Goal: Transaction & Acquisition: Purchase product/service

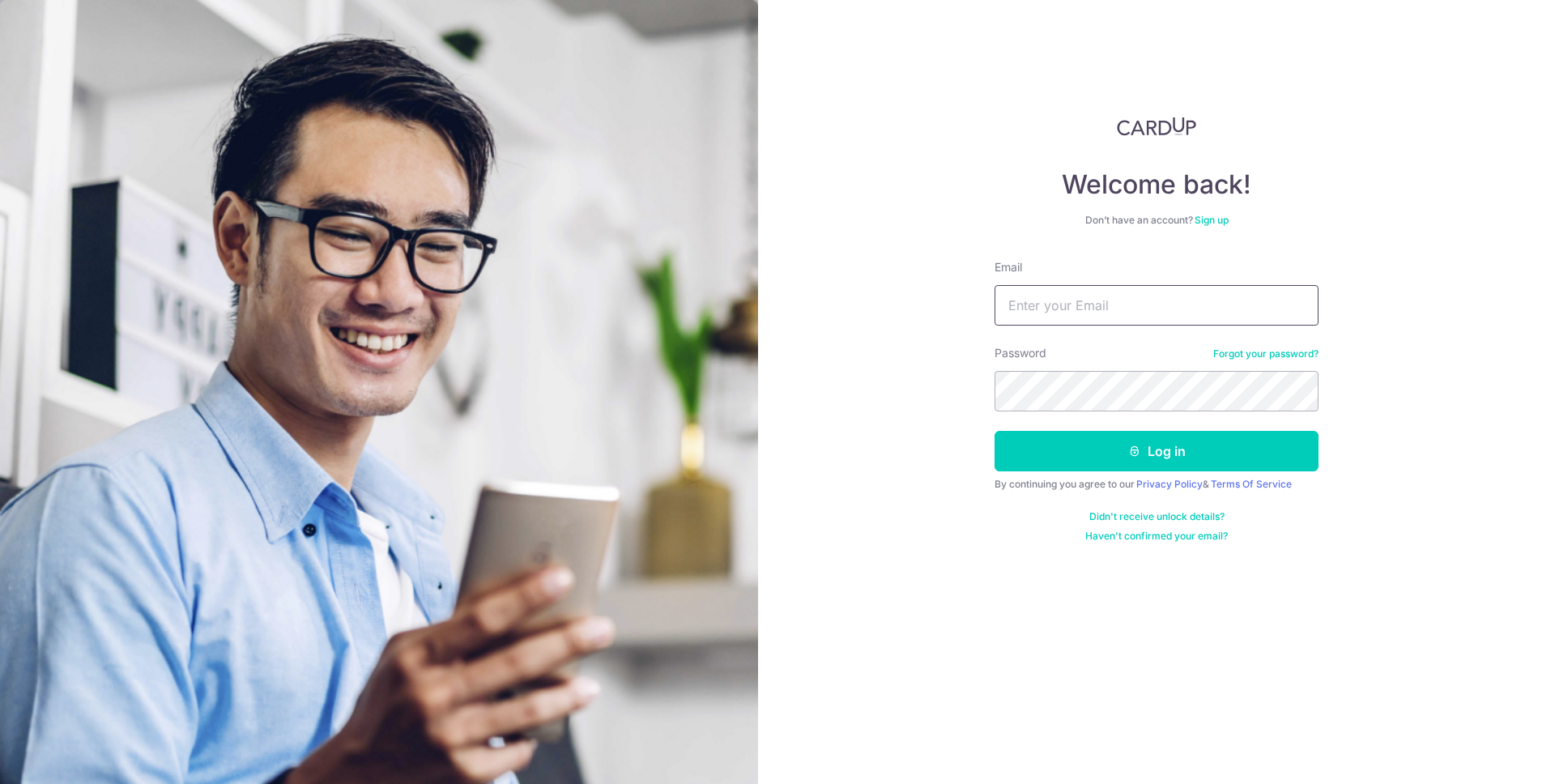
type input "[EMAIL_ADDRESS][DOMAIN_NAME]"
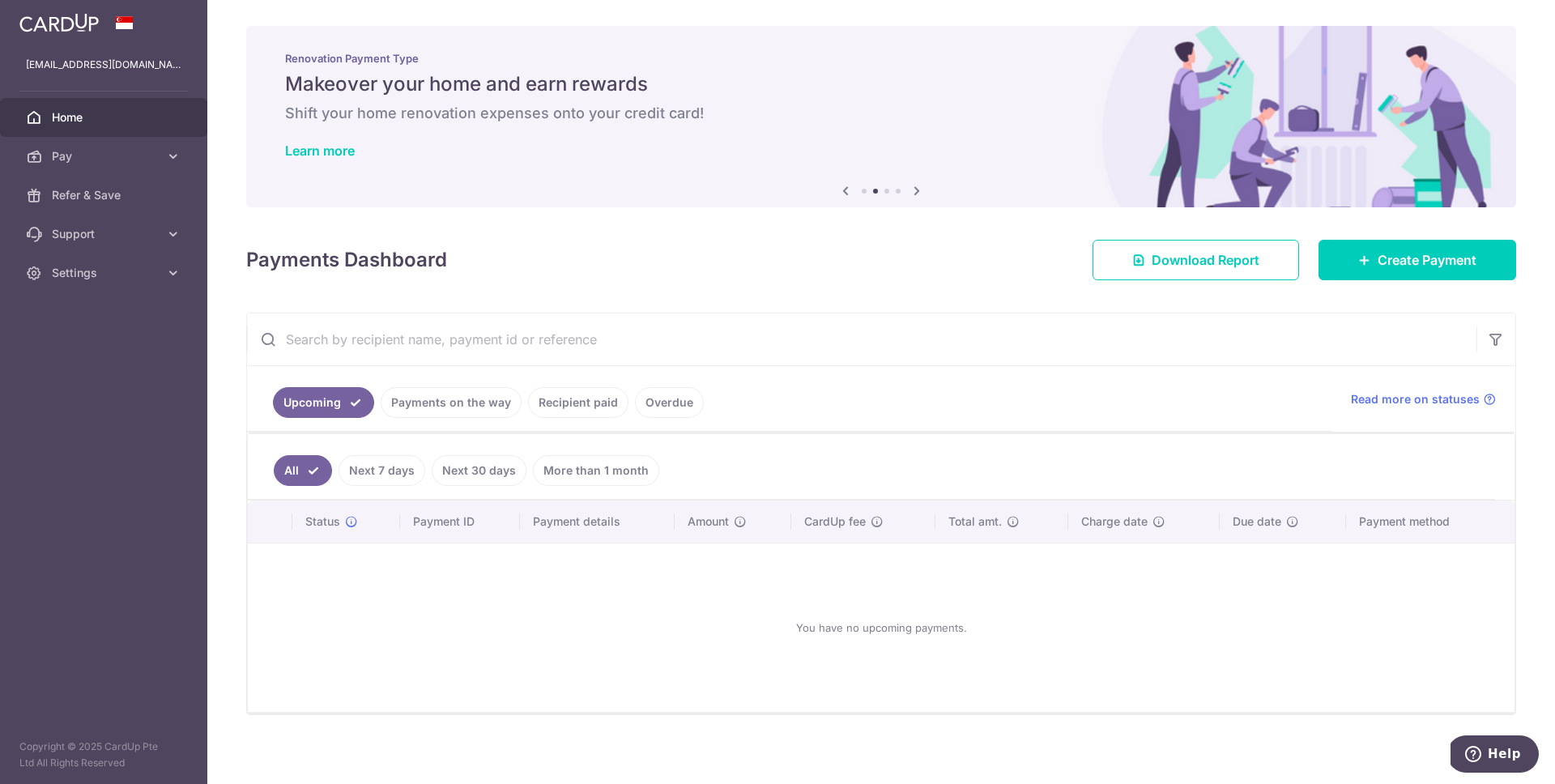
click at [957, 339] on input "text" at bounding box center [862, 339] width 1230 height 52
click at [587, 403] on link "Recipient paid" at bounding box center [578, 403] width 101 height 31
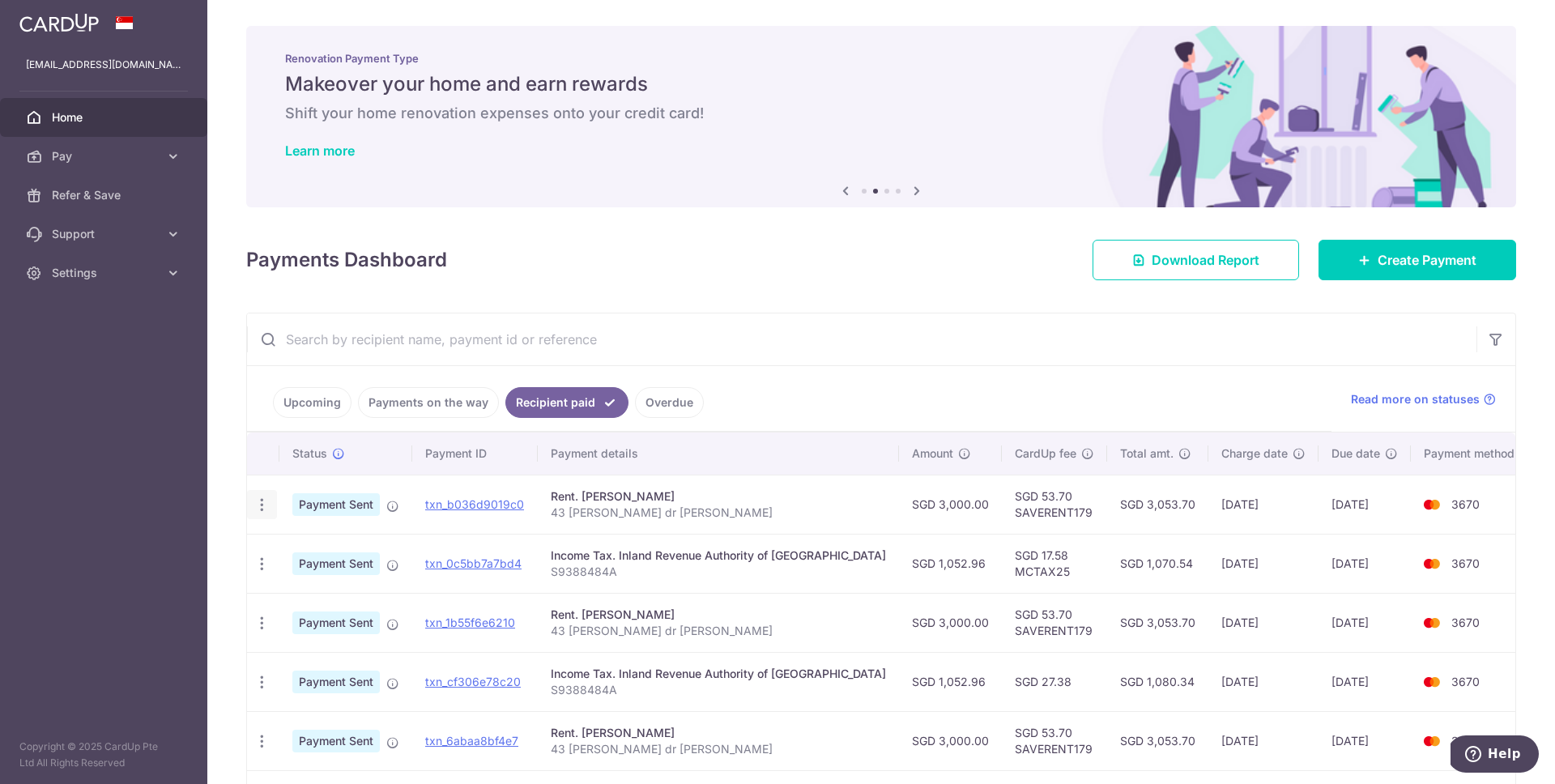
click at [263, 510] on icon "button" at bounding box center [262, 505] width 17 height 17
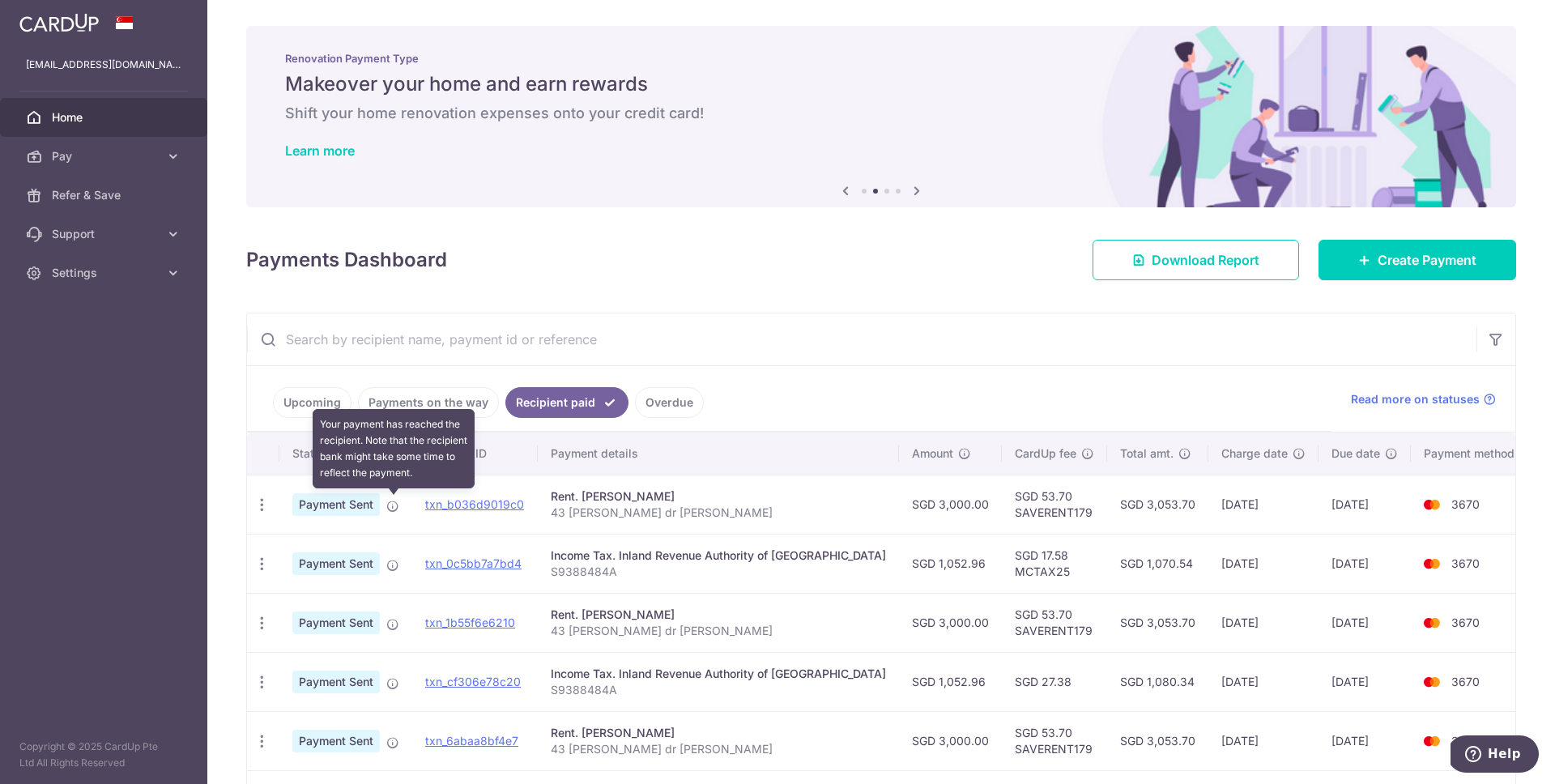
click at [393, 502] on icon at bounding box center [393, 505] width 13 height 13
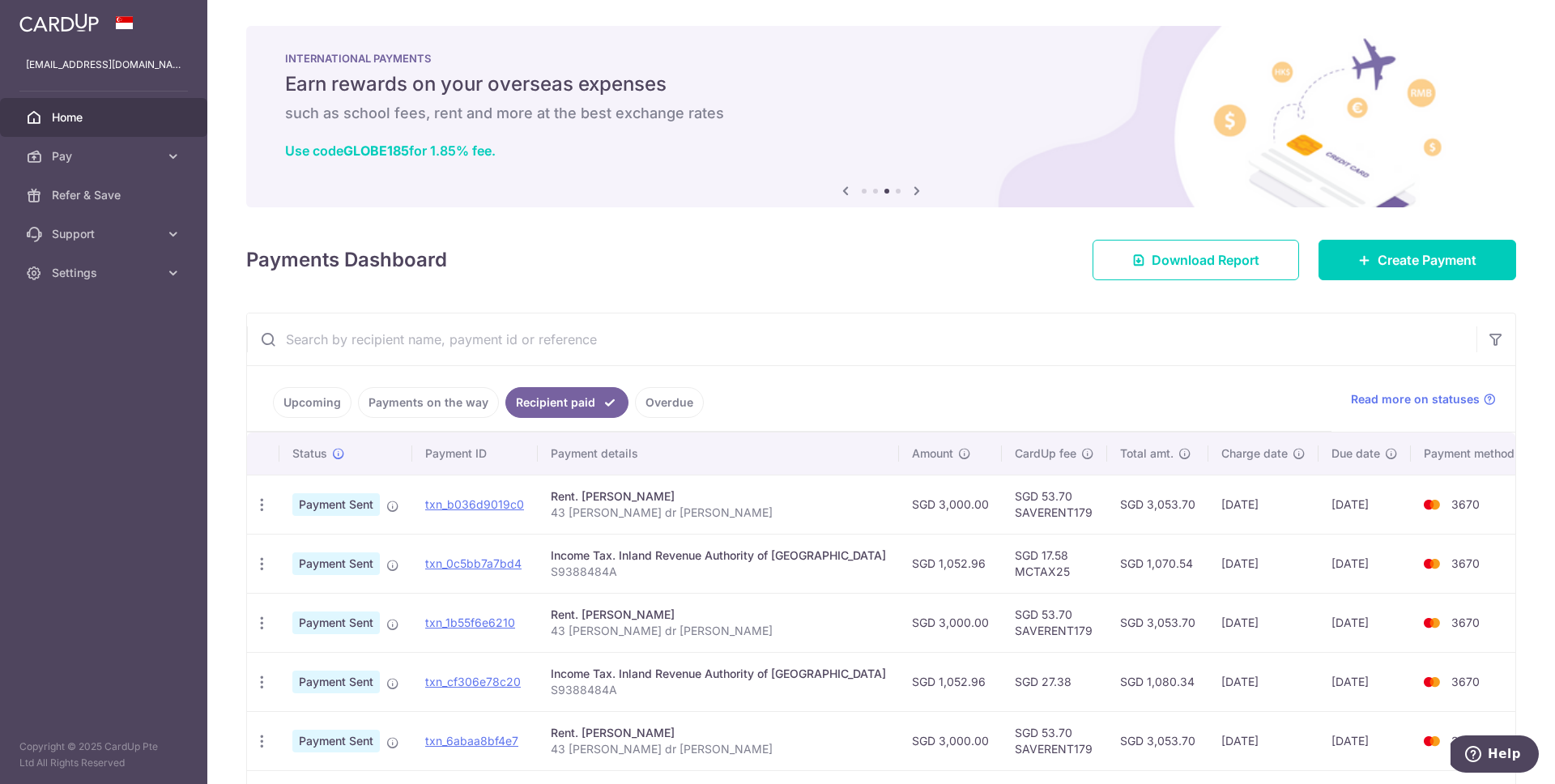
click at [683, 509] on p "43 [PERSON_NAME] dr [PERSON_NAME]" at bounding box center [718, 512] width 335 height 16
click at [654, 503] on div "Rent. [PERSON_NAME]" at bounding box center [718, 496] width 335 height 16
click at [1473, 506] on td "3670" at bounding box center [1472, 503] width 123 height 59
click at [482, 509] on link "txn_b036d9019c0" at bounding box center [474, 504] width 99 height 14
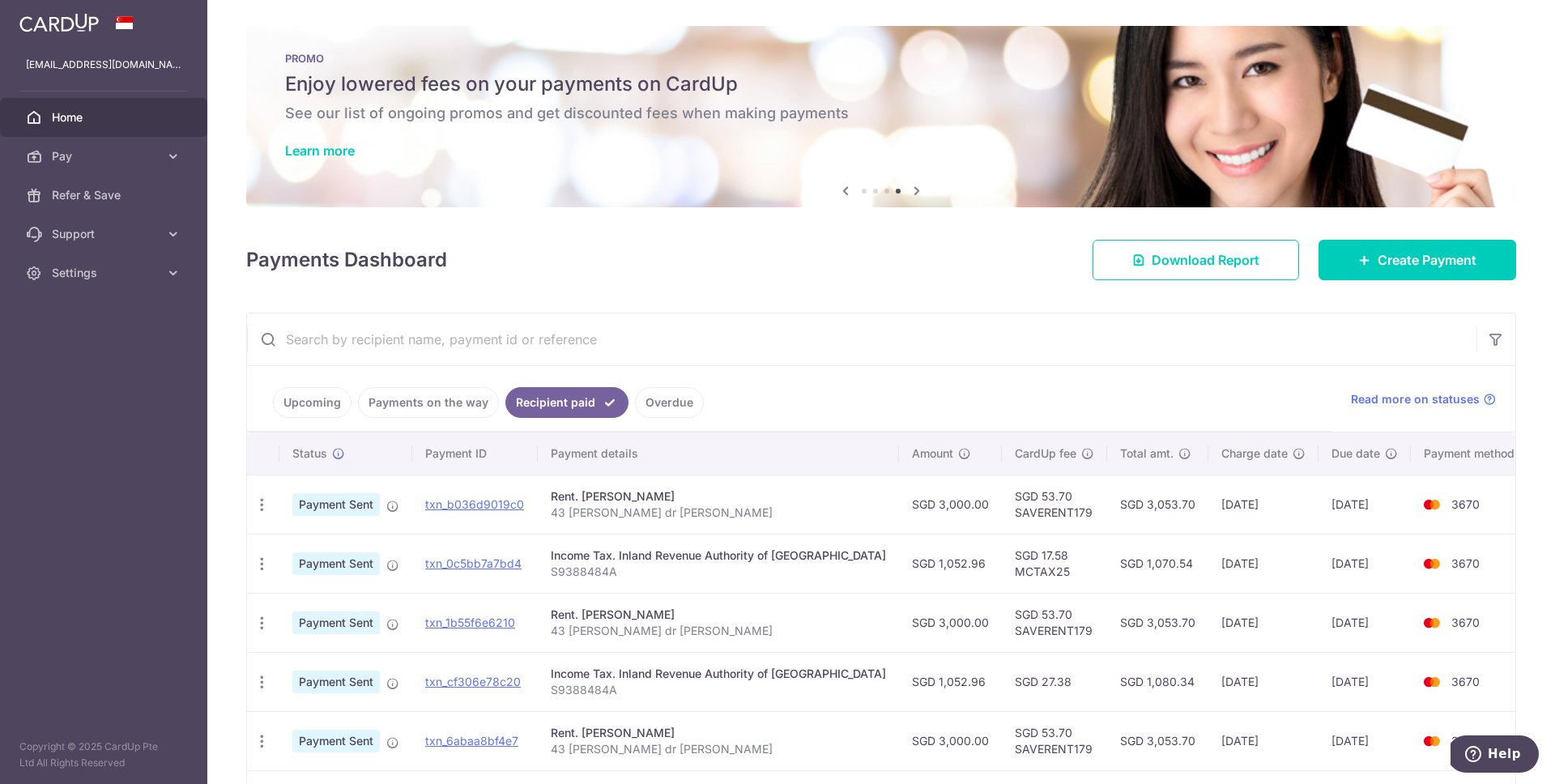
click at [728, 459] on th "Payment details" at bounding box center [719, 453] width 362 height 42
click at [293, 398] on link "Upcoming" at bounding box center [312, 403] width 78 height 31
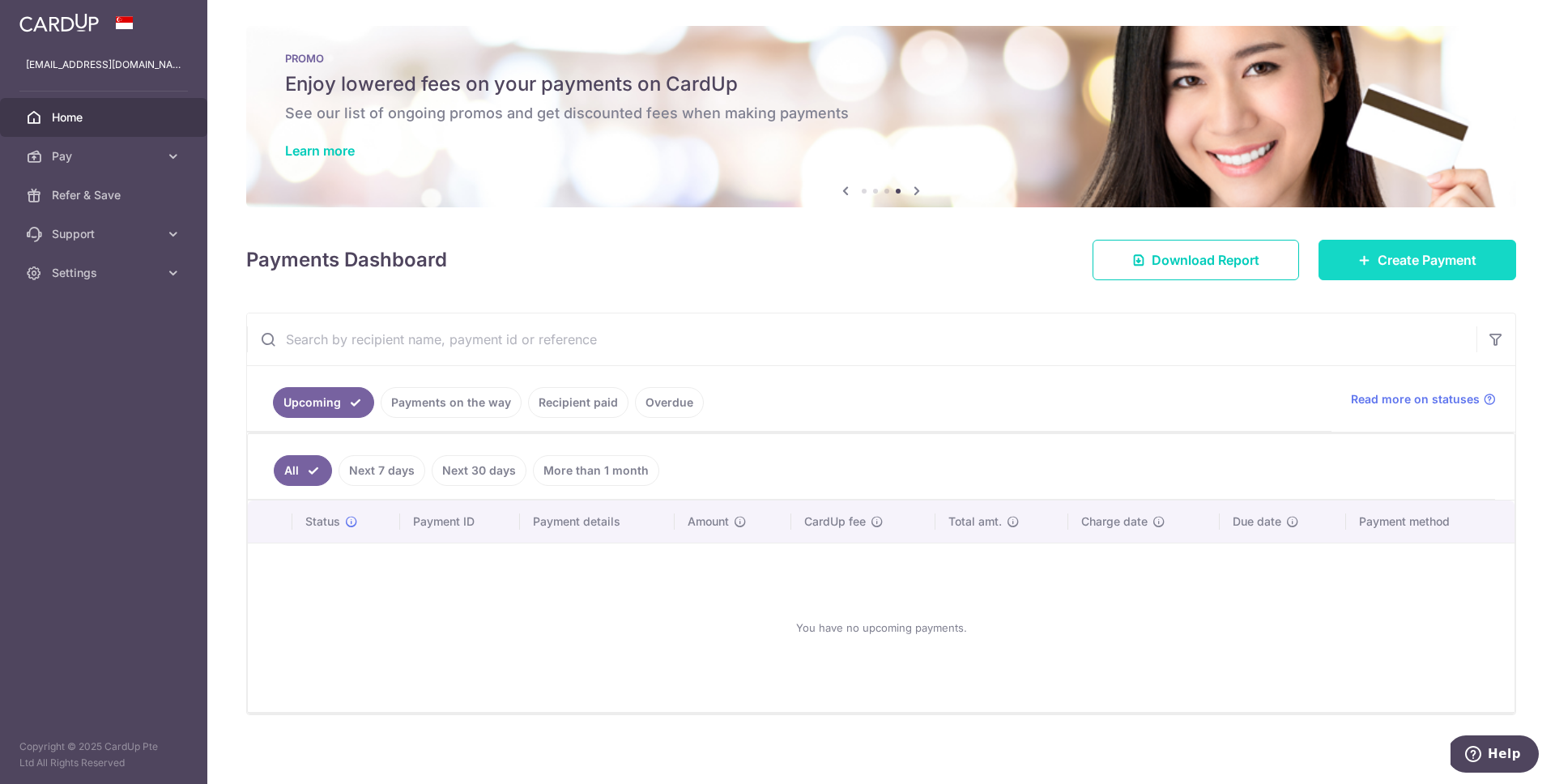
click at [1378, 267] on span "Create Payment" at bounding box center [1427, 260] width 99 height 20
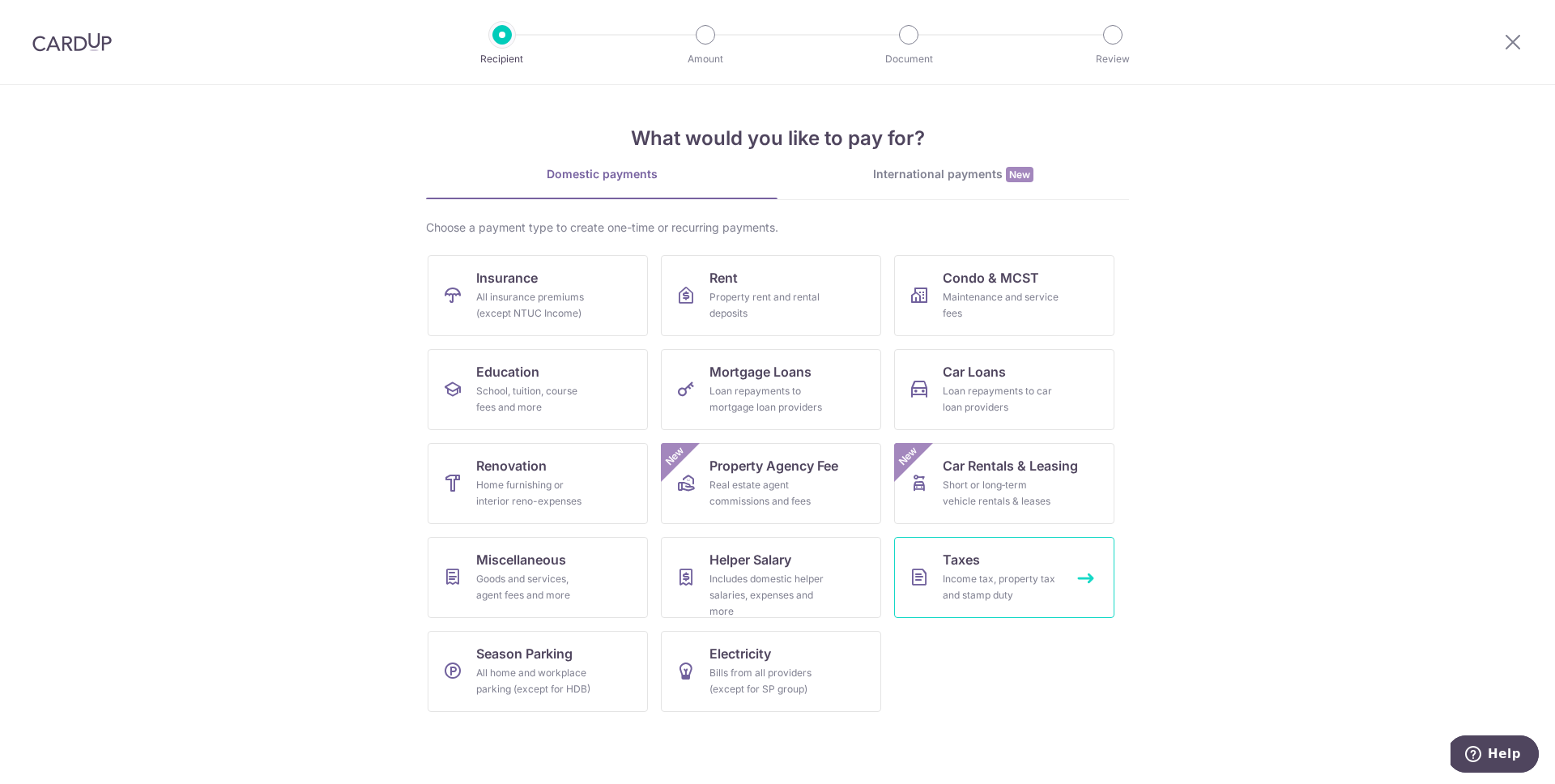
click at [943, 567] on span "Taxes" at bounding box center [961, 559] width 37 height 20
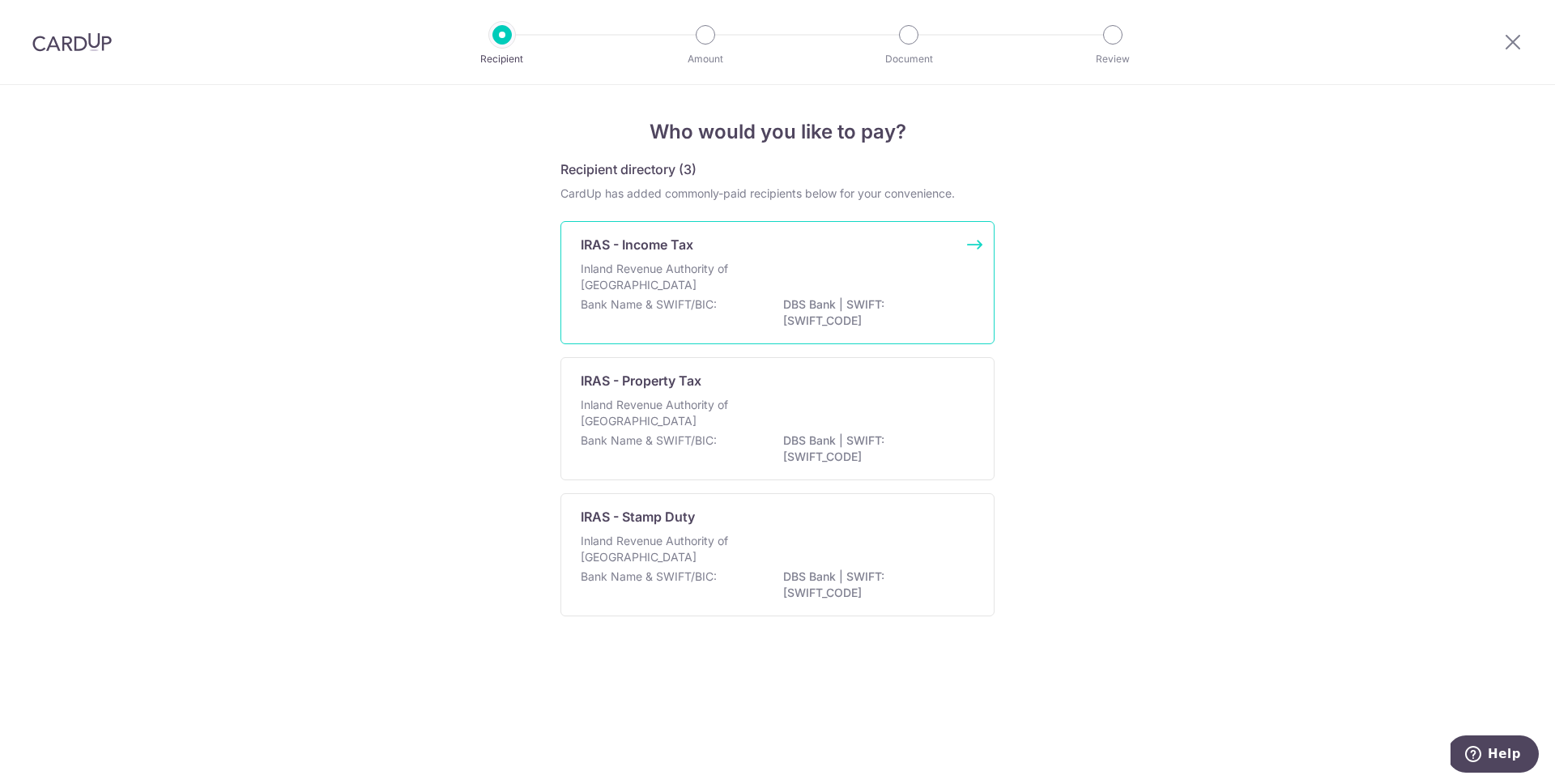
click at [621, 272] on p "Inland Revenue Authority of Singapore" at bounding box center [666, 277] width 171 height 33
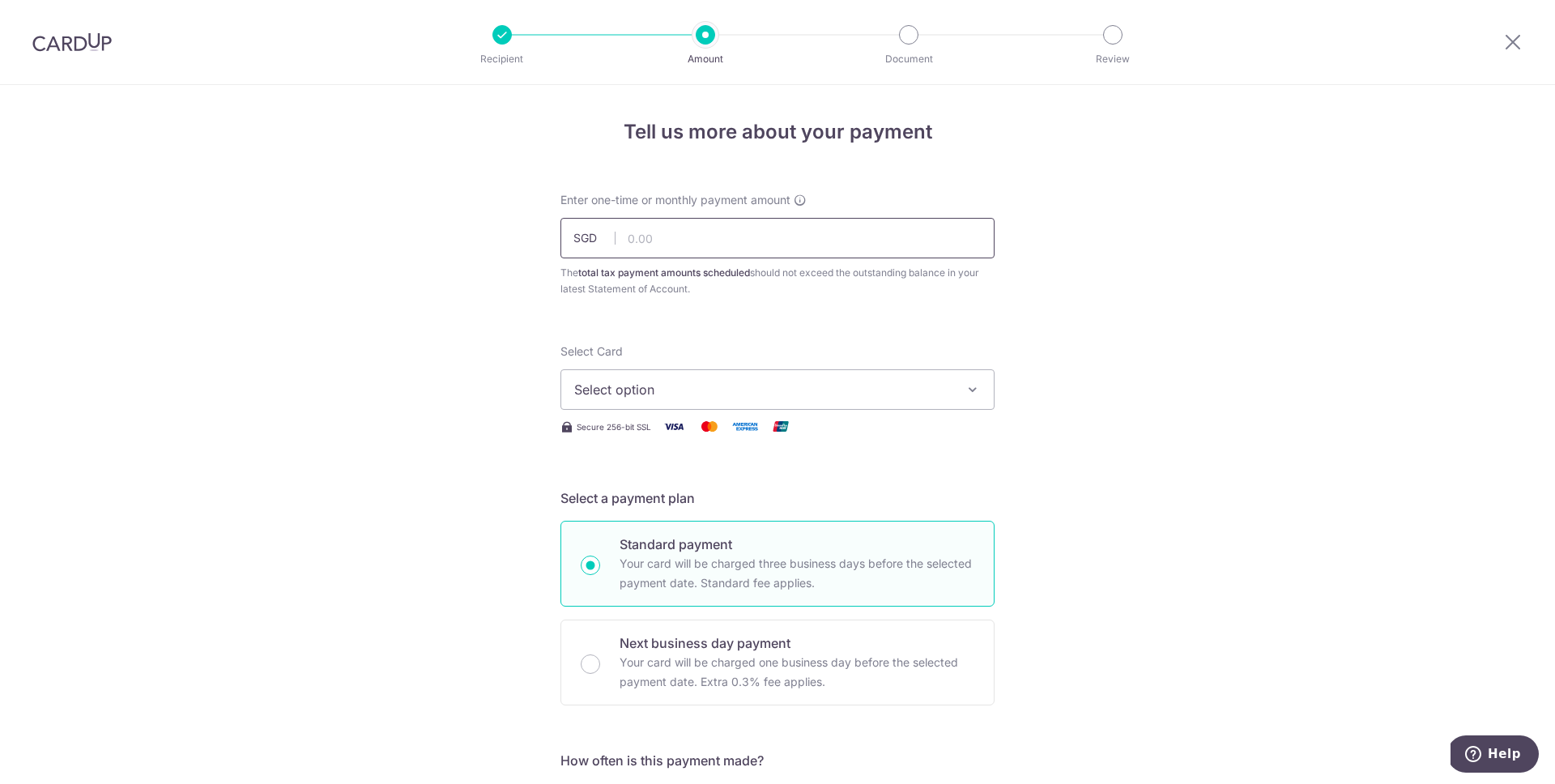
click at [749, 244] on input "text" at bounding box center [778, 238] width 434 height 40
paste input "1,052.96"
type input "1,052.96"
click at [729, 393] on span "Select option" at bounding box center [763, 389] width 377 height 20
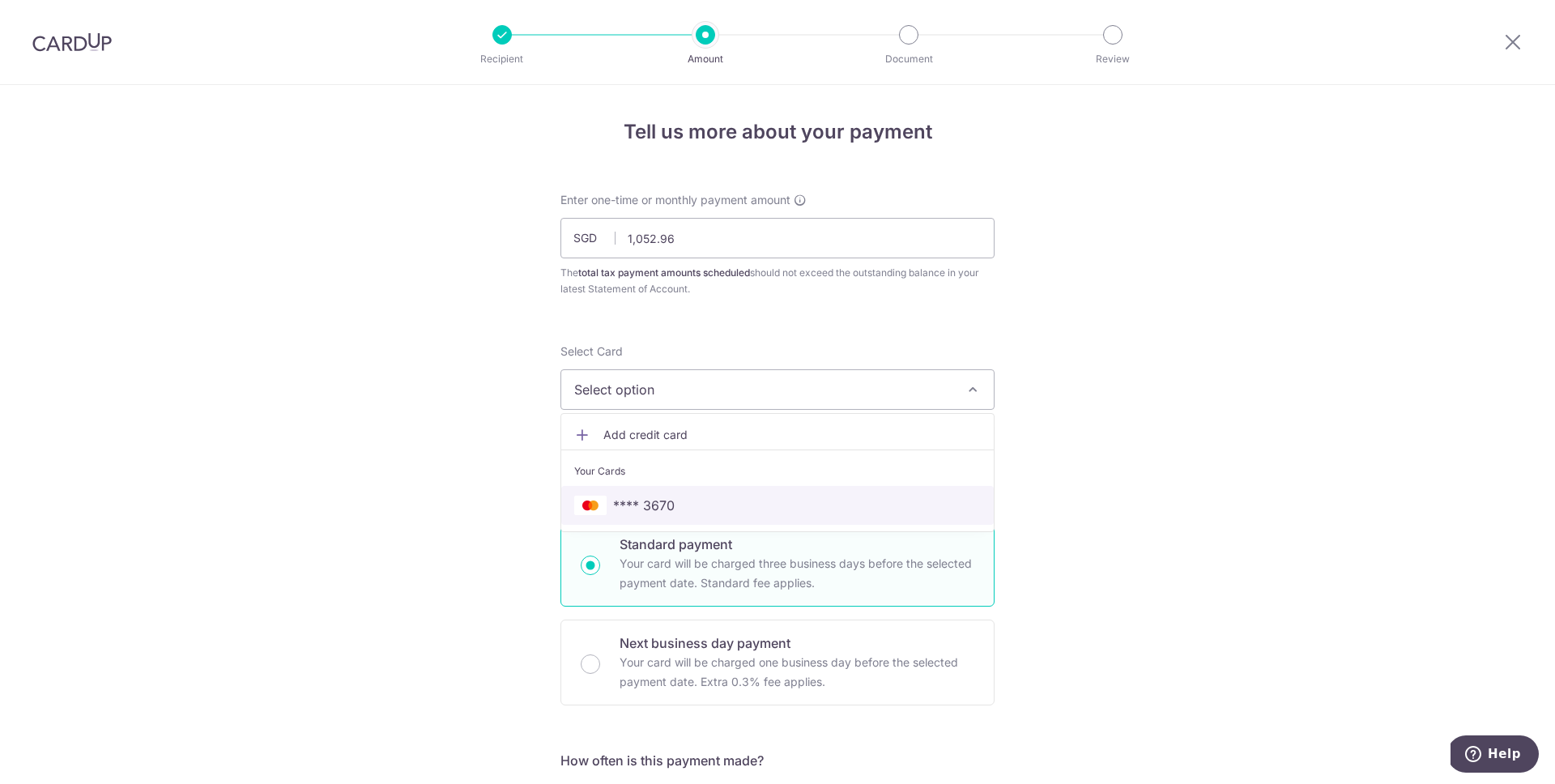
click at [708, 496] on span "**** 3670" at bounding box center [778, 505] width 406 height 20
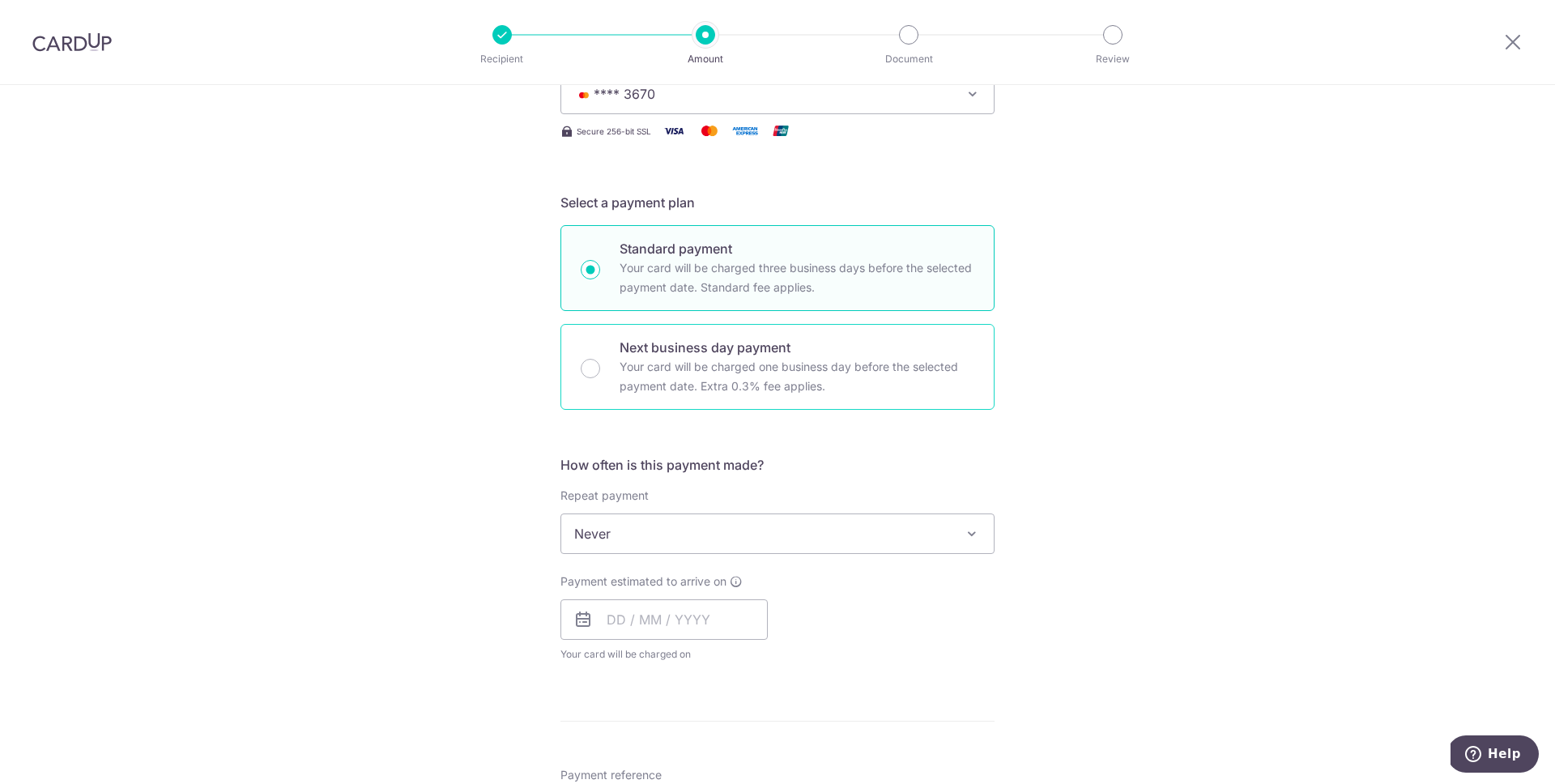
scroll to position [375, 0]
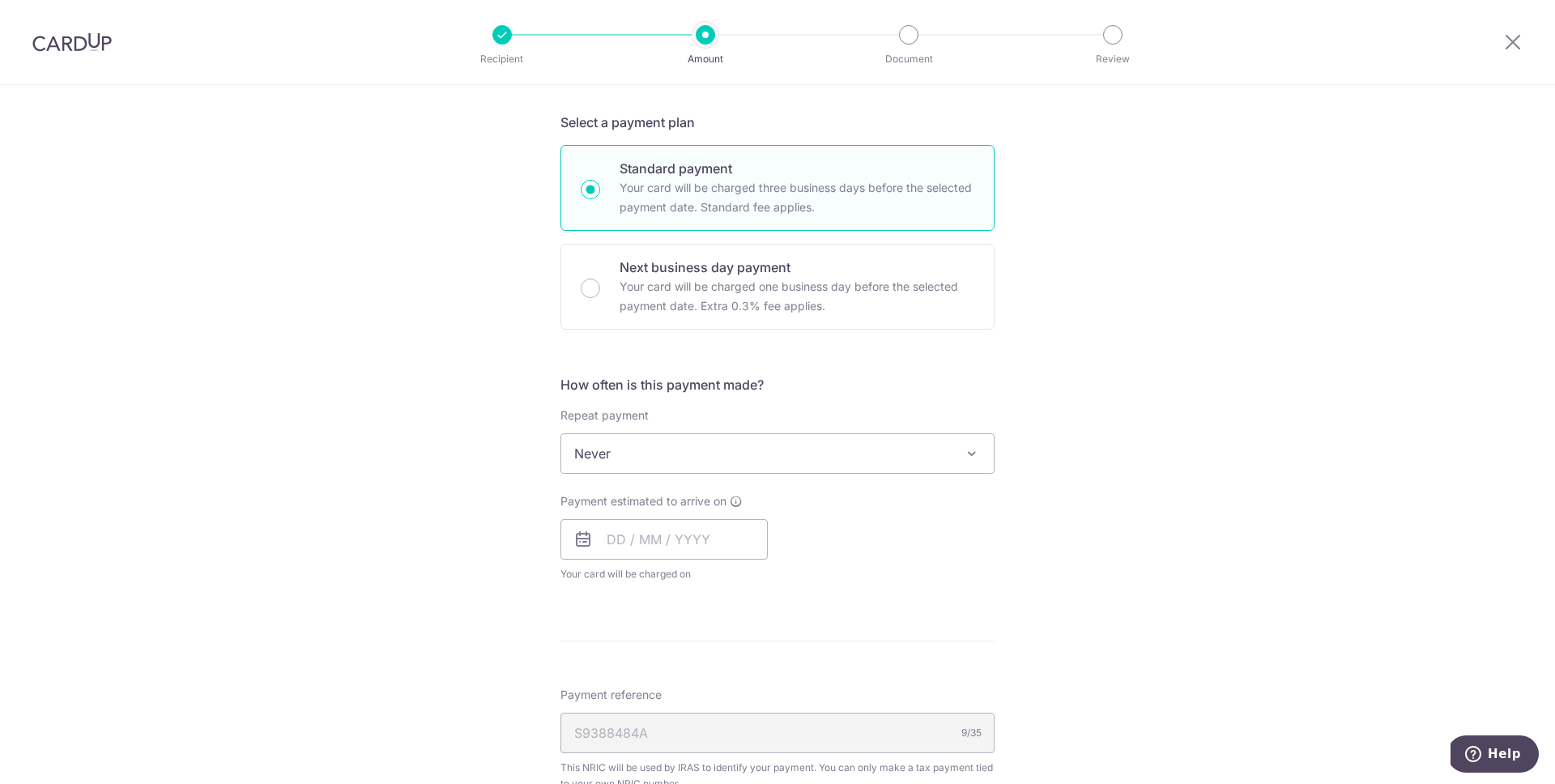
click at [815, 456] on span "Never" at bounding box center [778, 453] width 432 height 39
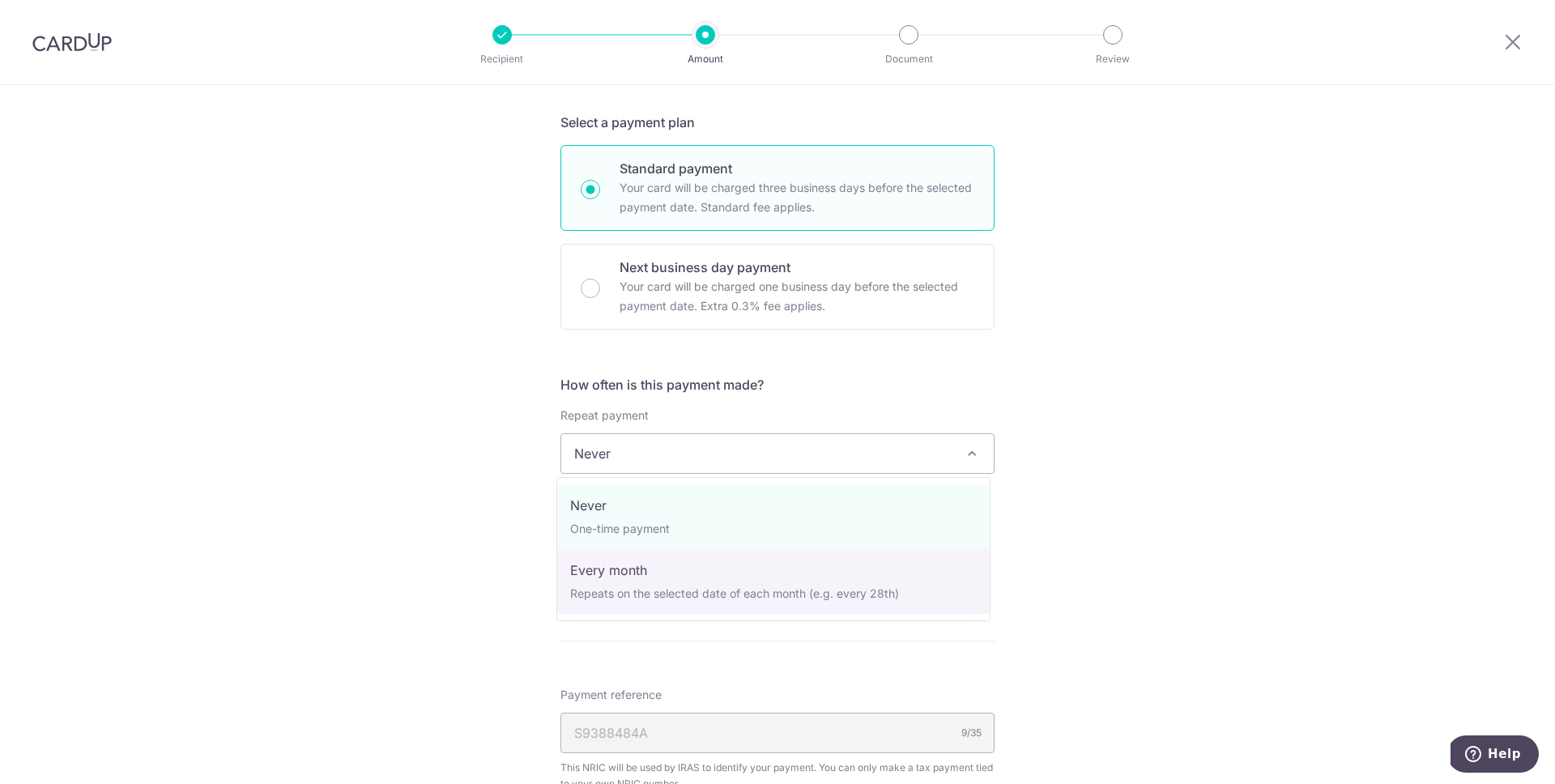
click at [1099, 497] on div "Tell us more about your payment Enter one-time or monthly payment amount SGD 1,…" at bounding box center [778, 460] width 1555 height 1503
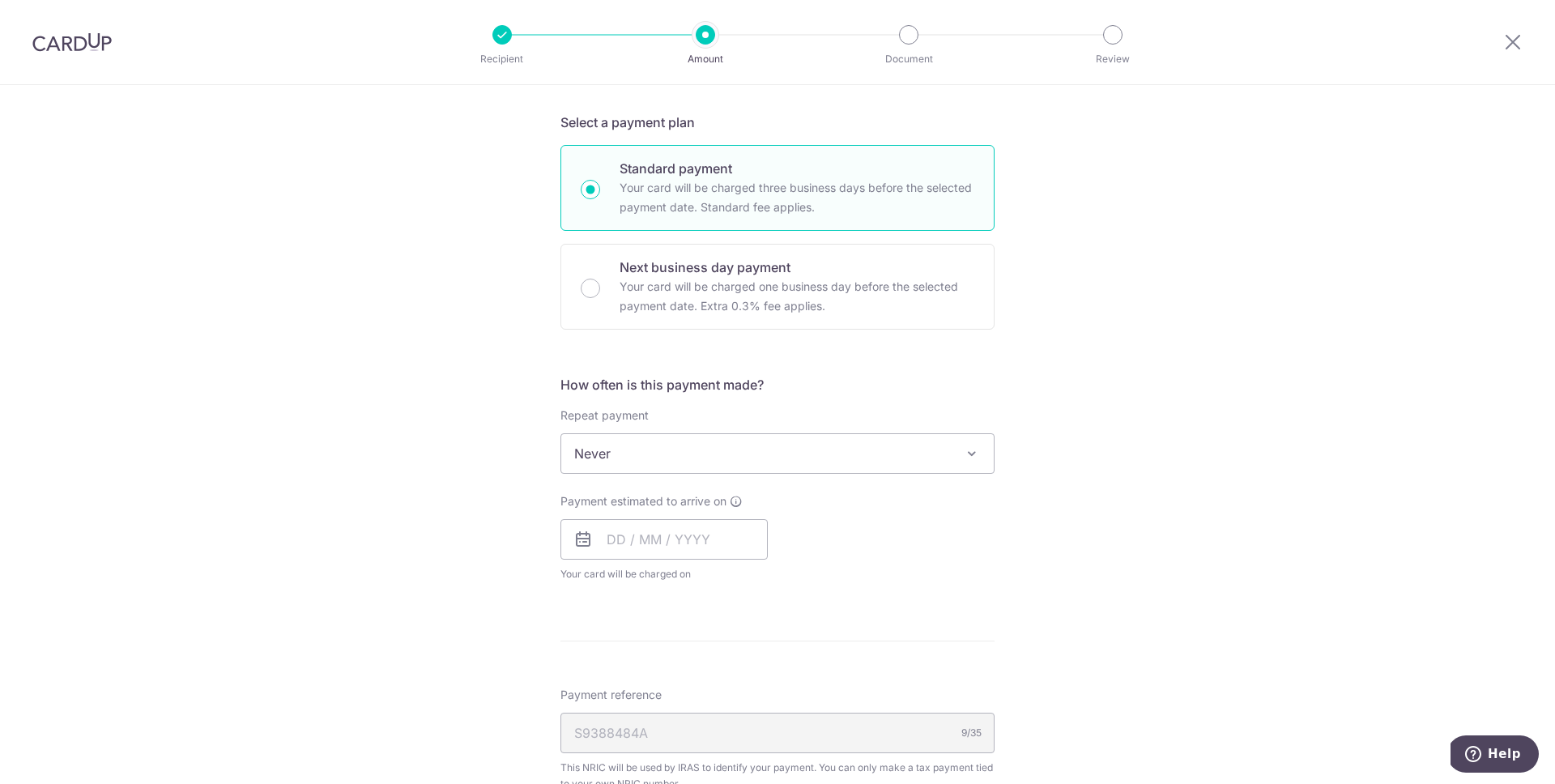
click at [756, 454] on span "Never" at bounding box center [778, 453] width 432 height 39
click at [437, 486] on div "Tell us more about your payment Enter one-time or monthly payment amount SGD 1,…" at bounding box center [778, 460] width 1555 height 1503
click at [604, 542] on input "text" at bounding box center [664, 539] width 208 height 40
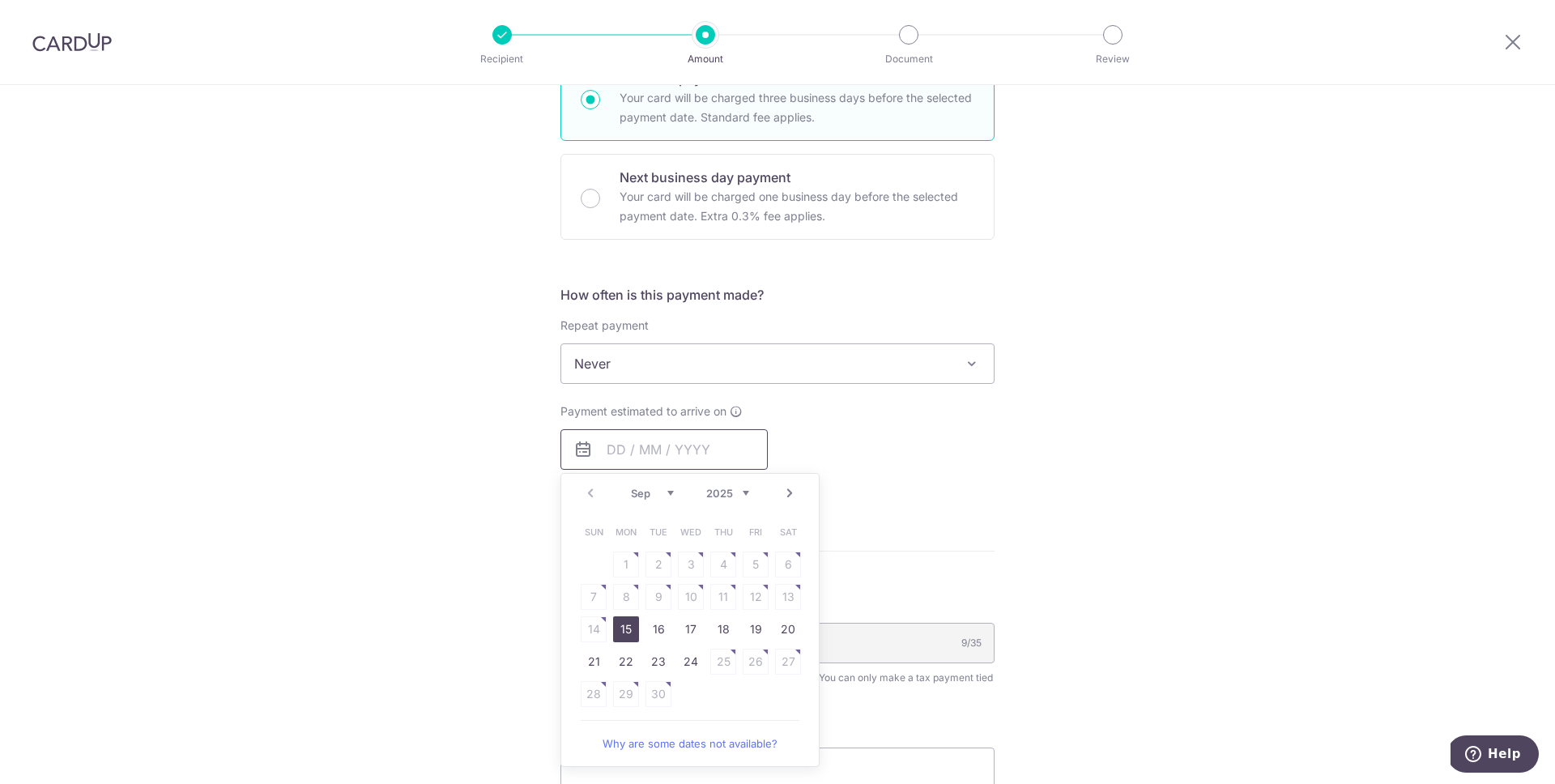
scroll to position [467, 0]
click at [691, 663] on link "24" at bounding box center [691, 660] width 26 height 26
type input "[DATE]"
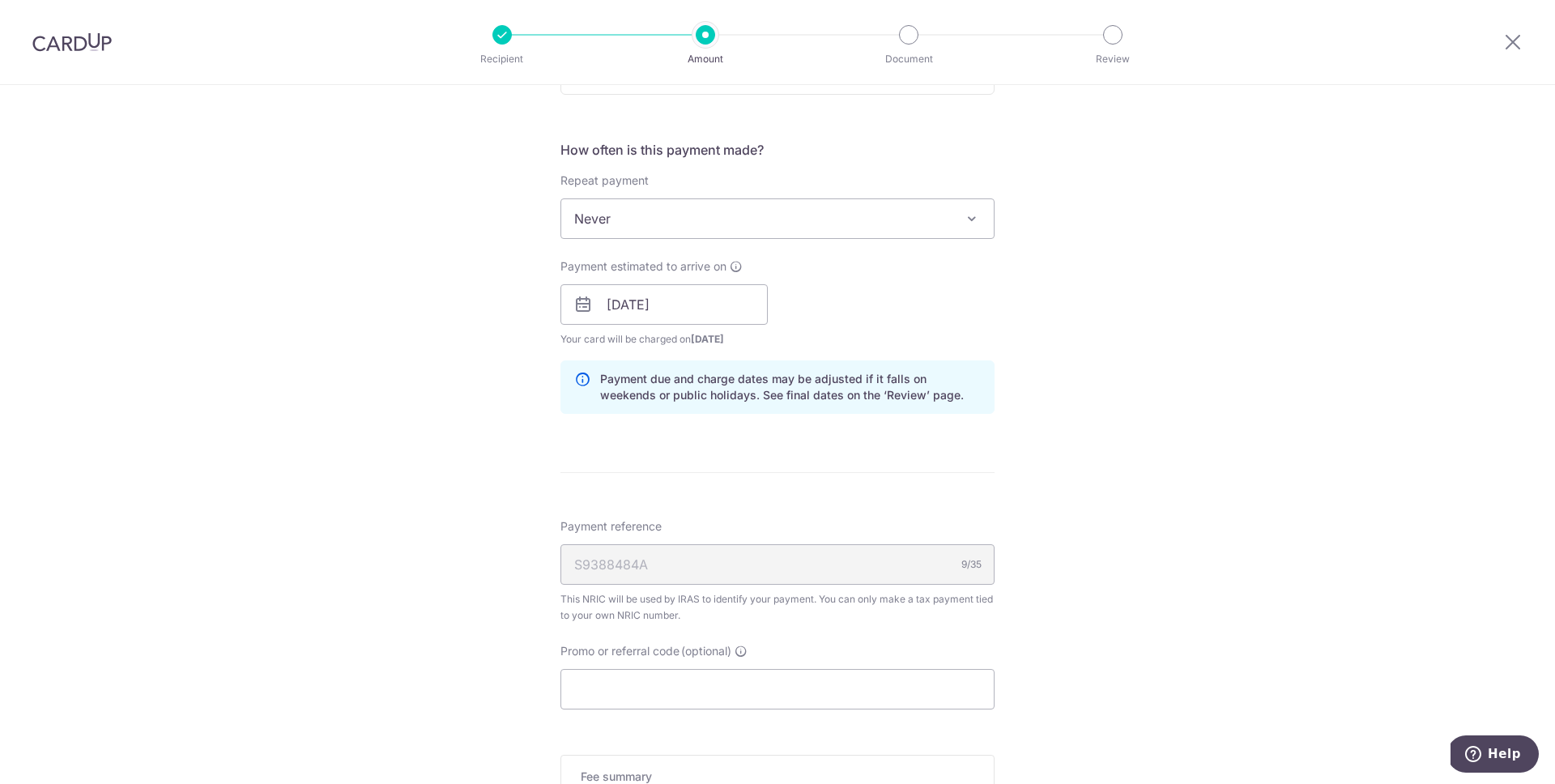
scroll to position [706, 0]
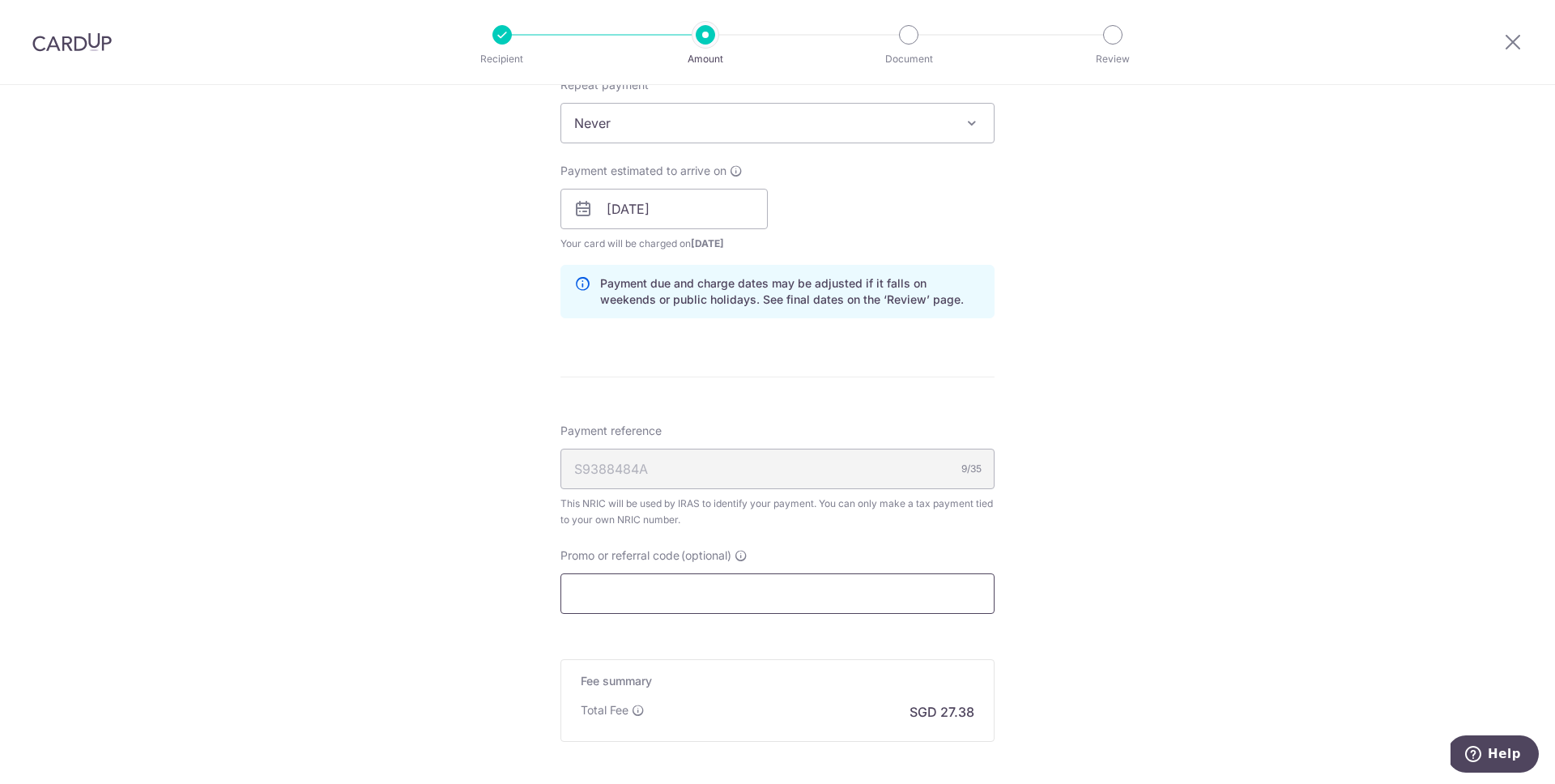
click at [667, 594] on input "Promo or referral code (optional)" at bounding box center [778, 593] width 434 height 40
paste input "MCTAX25"
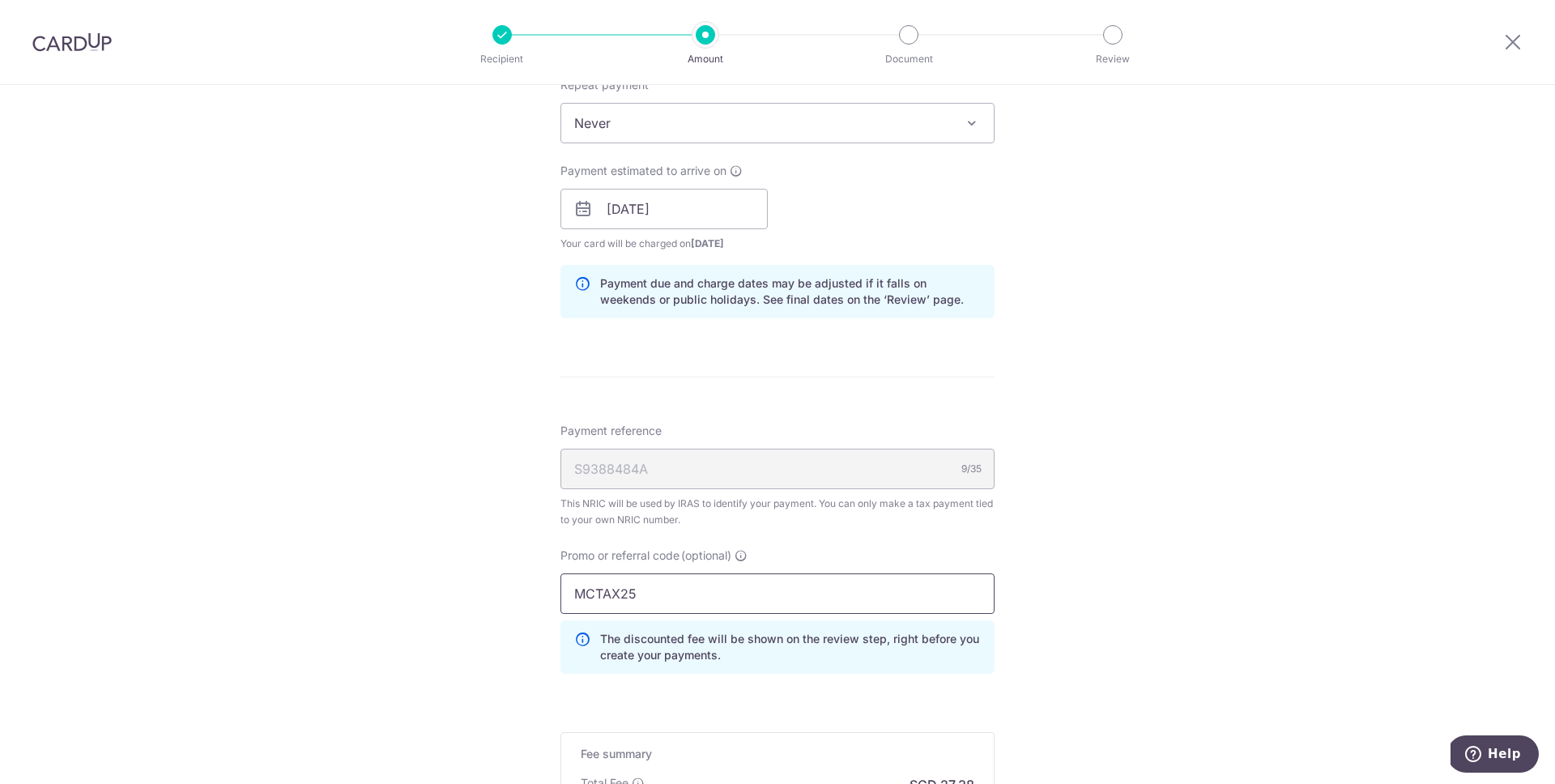
type input "MCTAX25"
click at [1071, 544] on div "Tell us more about your payment Enter one-time or monthly payment amount SGD 1,…" at bounding box center [778, 201] width 1555 height 1643
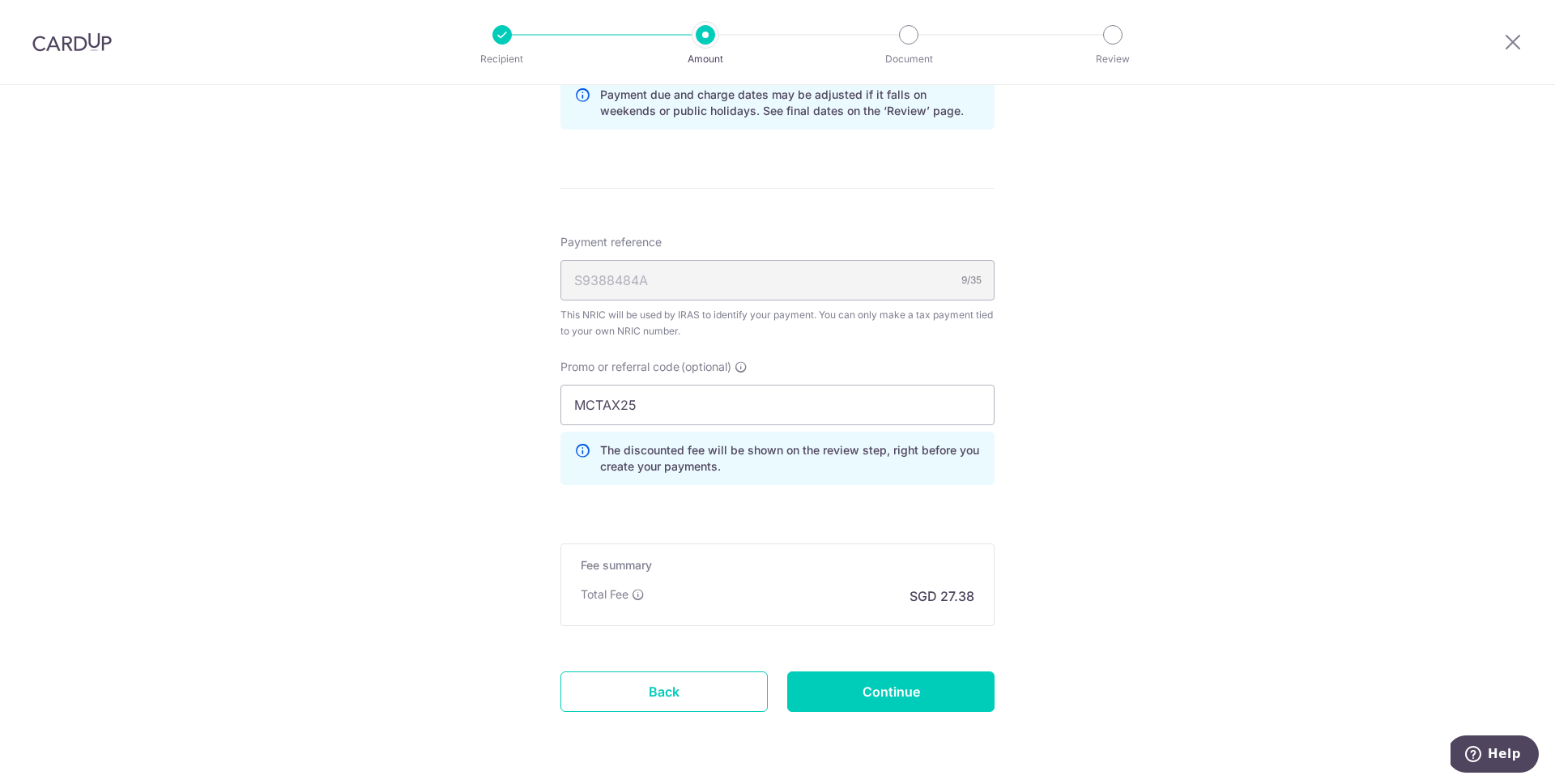
scroll to position [944, 0]
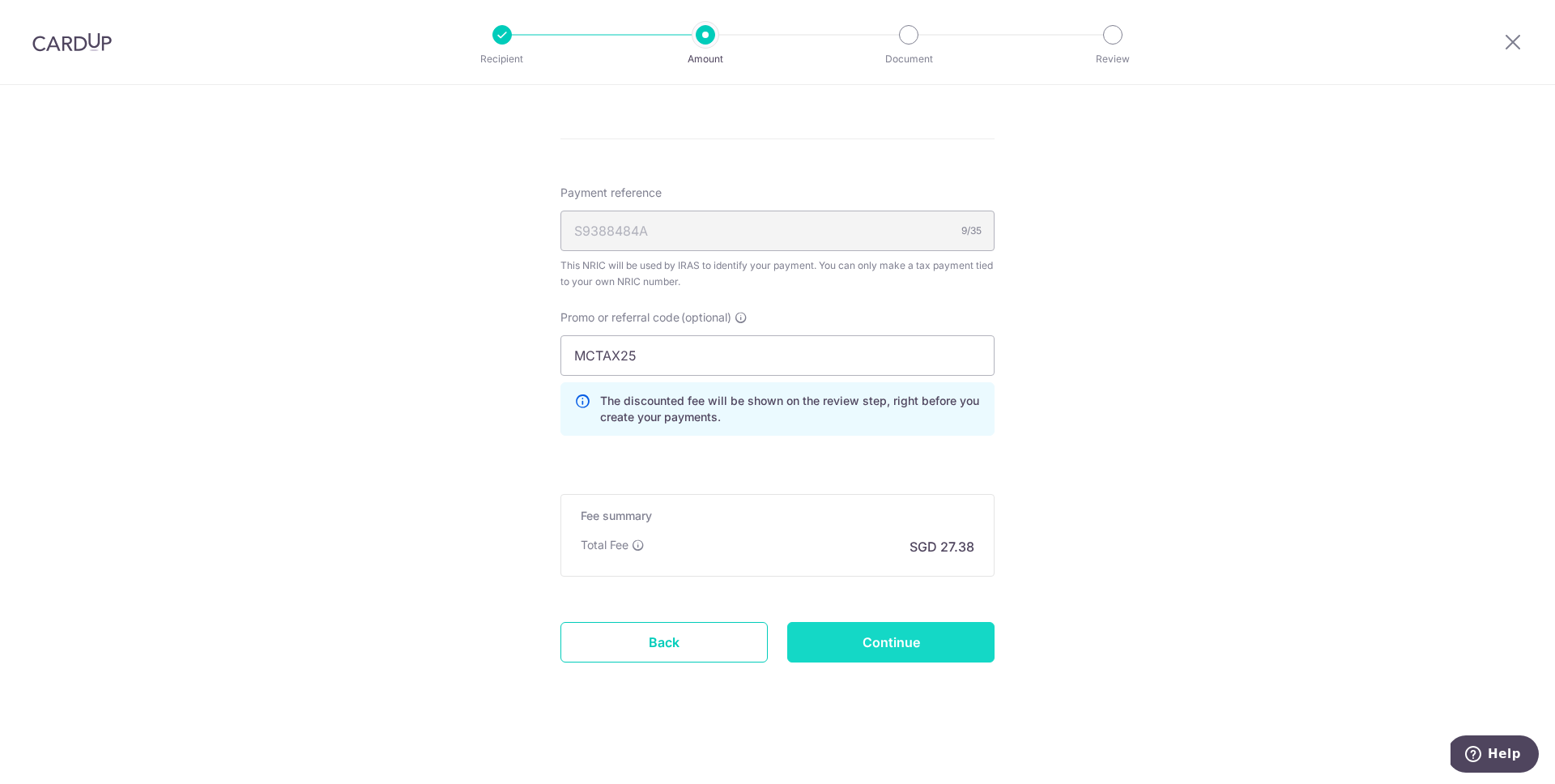
click at [880, 638] on input "Continue" at bounding box center [890, 641] width 208 height 40
type input "Create Schedule"
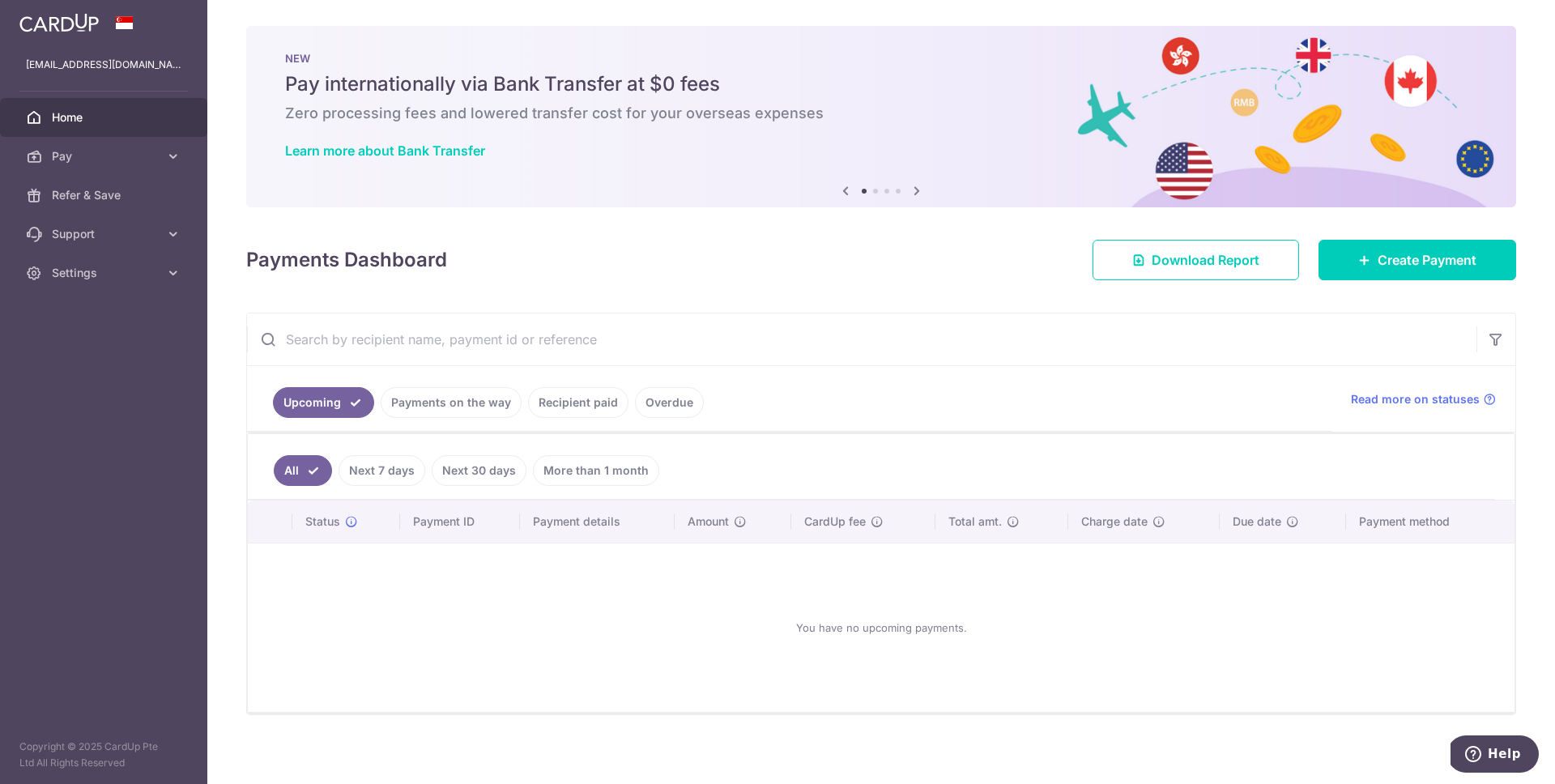
click at [590, 409] on link "Recipient paid" at bounding box center [578, 403] width 101 height 31
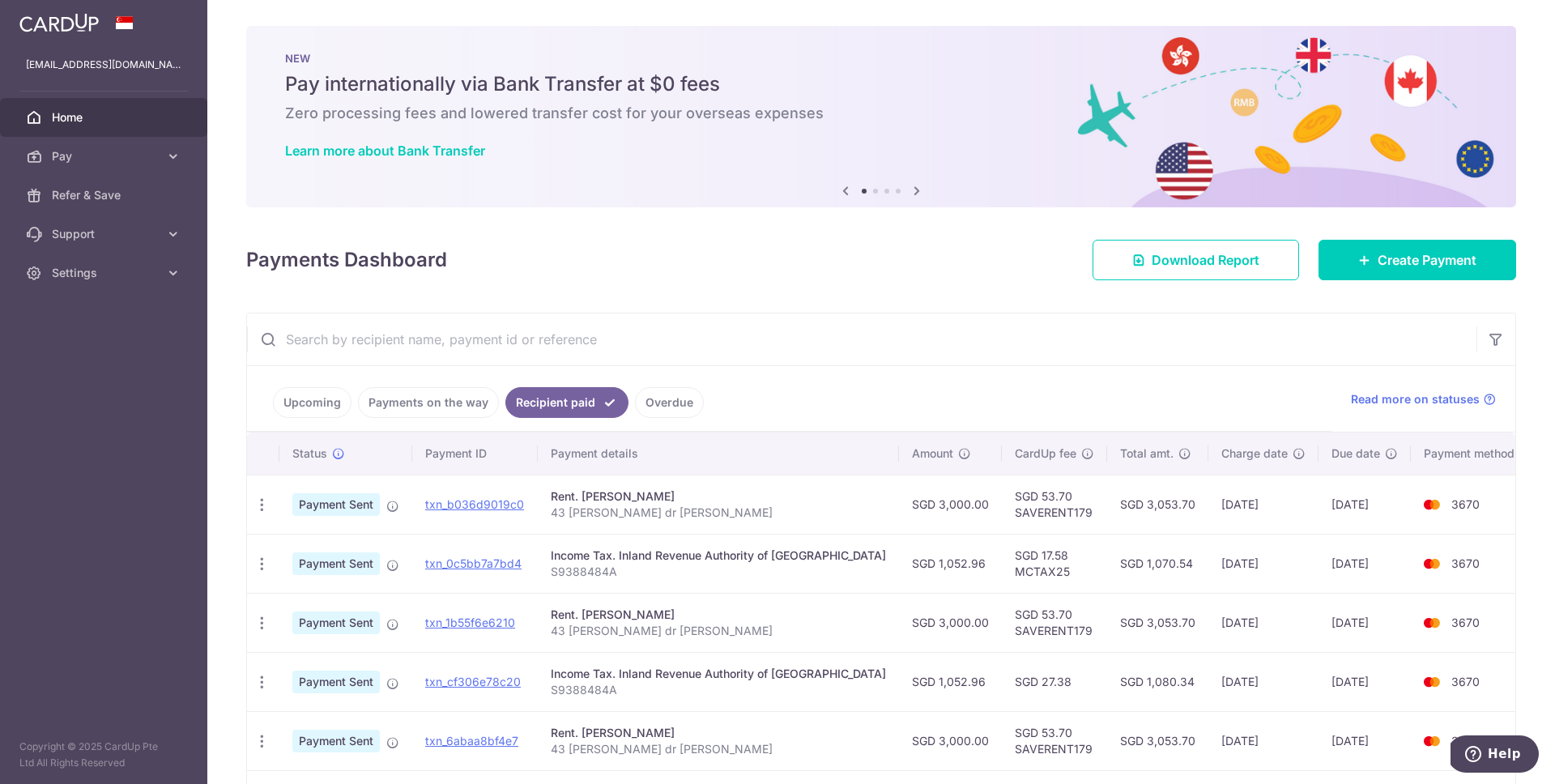
click at [1024, 511] on td "SGD 53.70 SAVERENT179" at bounding box center [1055, 503] width 105 height 59
click at [1002, 571] on td "SGD 17.58 MCTAX25" at bounding box center [1055, 563] width 105 height 59
copy td "MCTAX25"
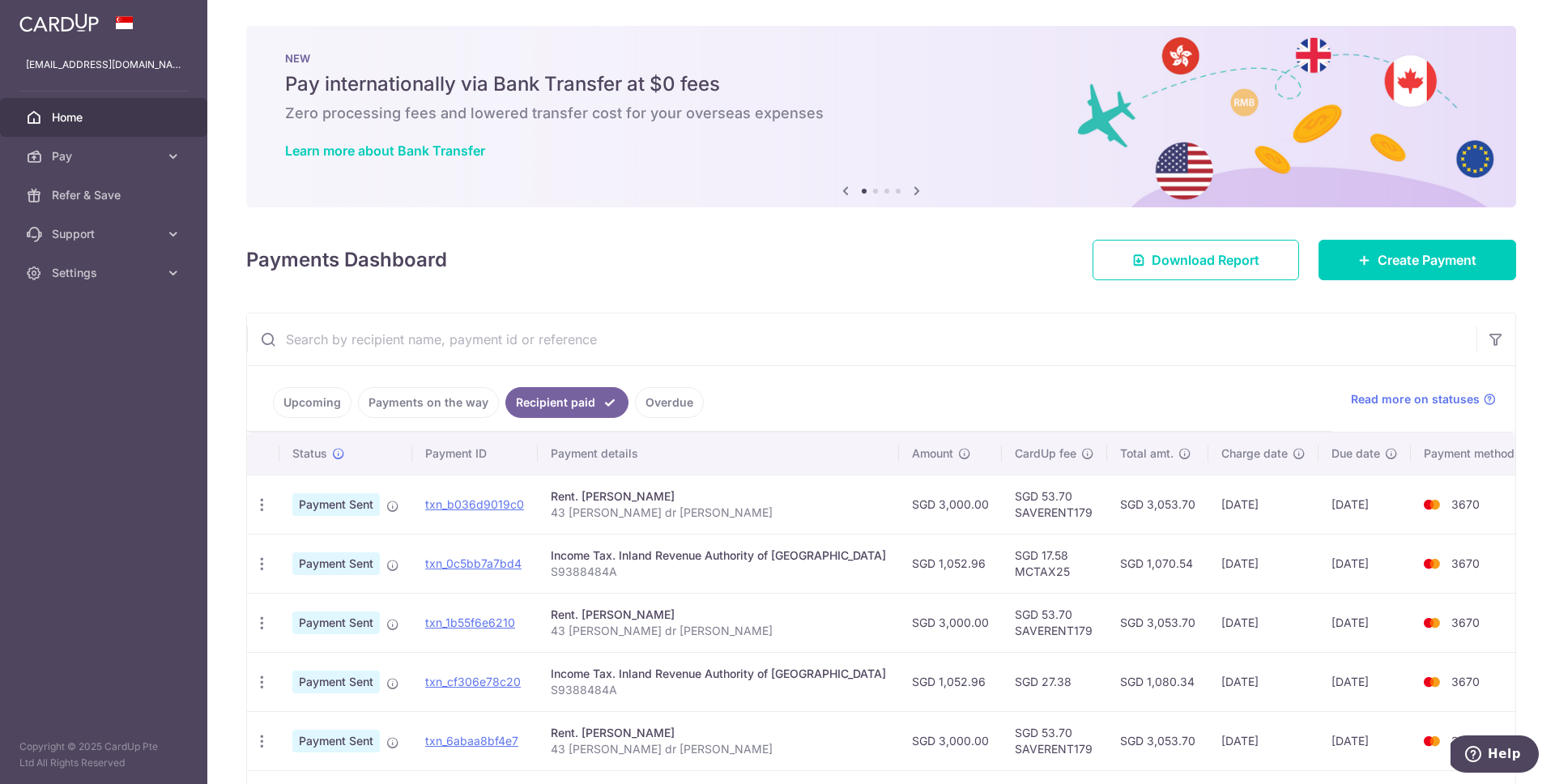
click at [934, 367] on ul "Upcoming Payments on the way Recipient paid Overdue" at bounding box center [790, 398] width 1085 height 65
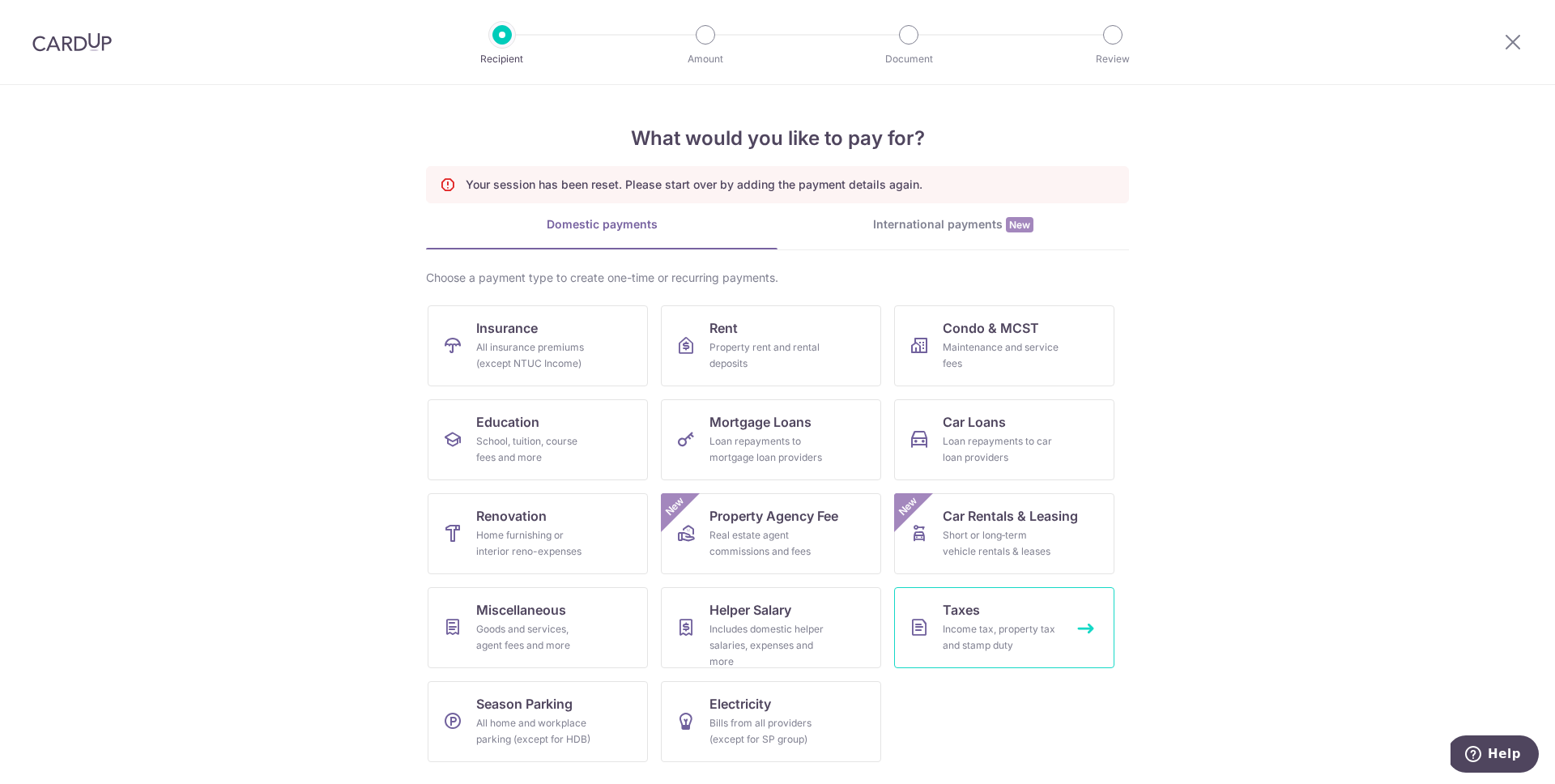
click at [983, 636] on div "Income tax, property tax and stamp duty" at bounding box center [1001, 637] width 116 height 33
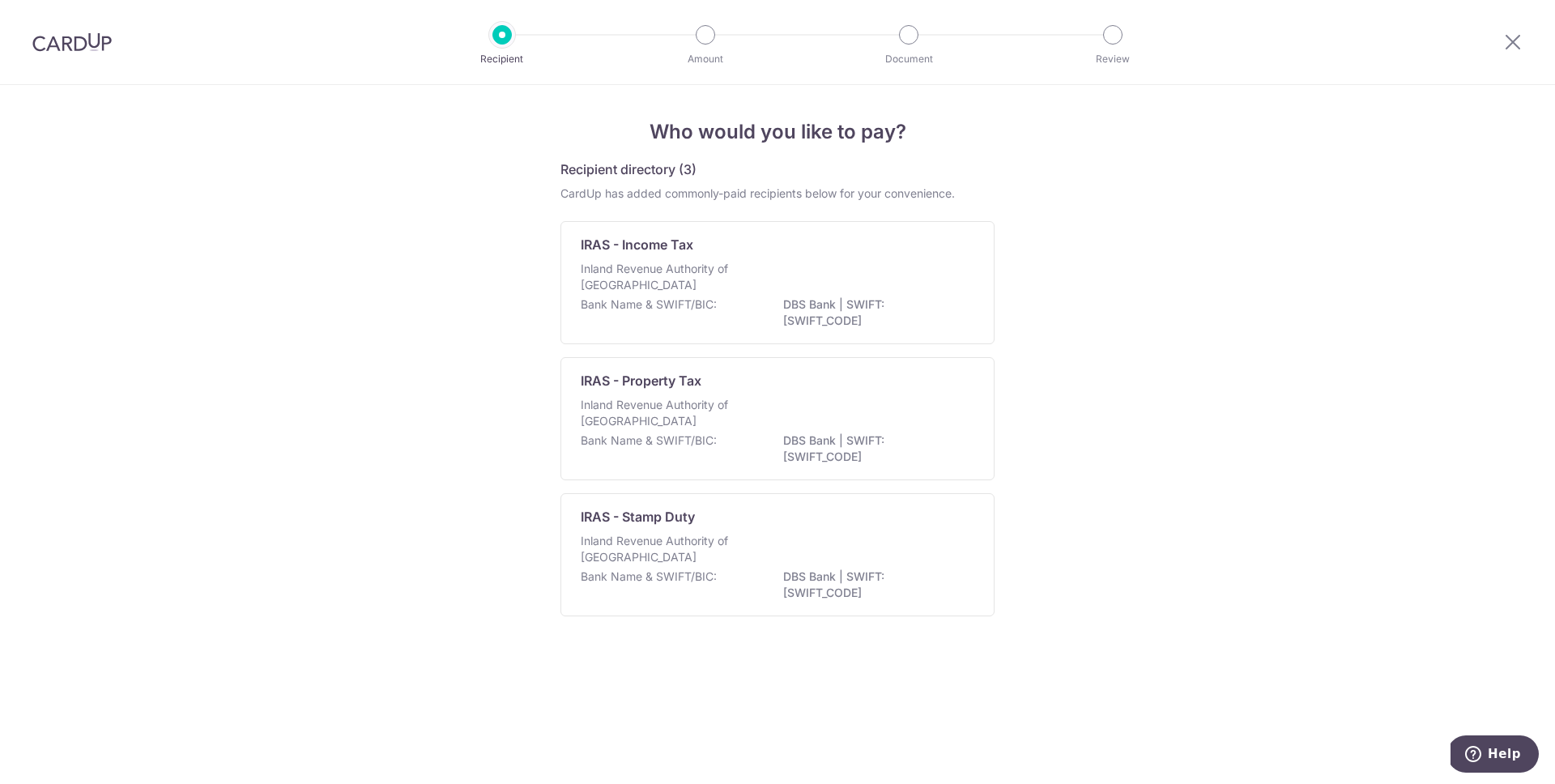
click at [660, 308] on p "Bank Name & SWIFT/BIC:" at bounding box center [648, 304] width 136 height 16
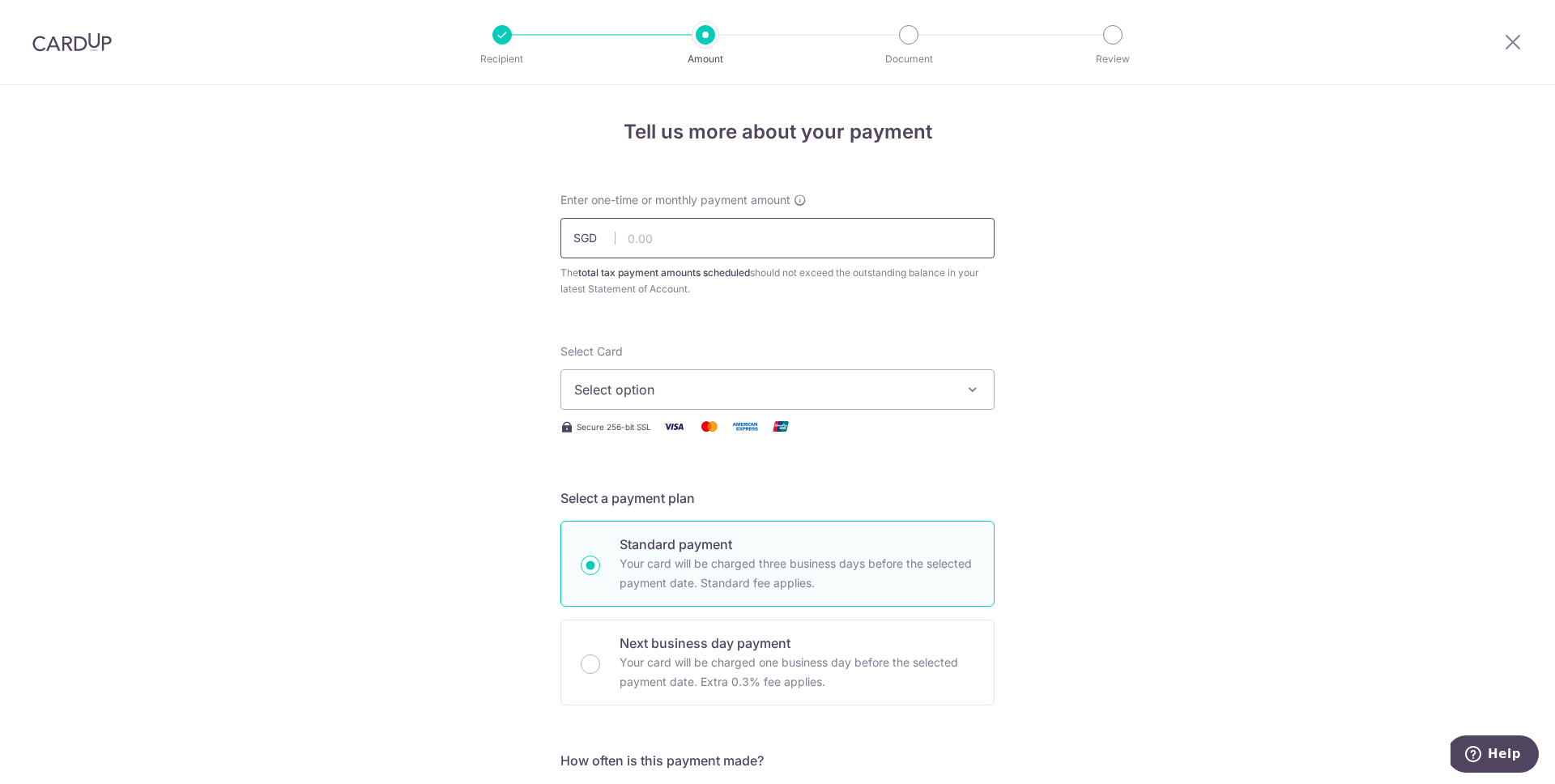
click at [728, 242] on input "text" at bounding box center [778, 238] width 434 height 40
type input "1,052.96"
click at [762, 399] on button "Select option" at bounding box center [778, 389] width 434 height 40
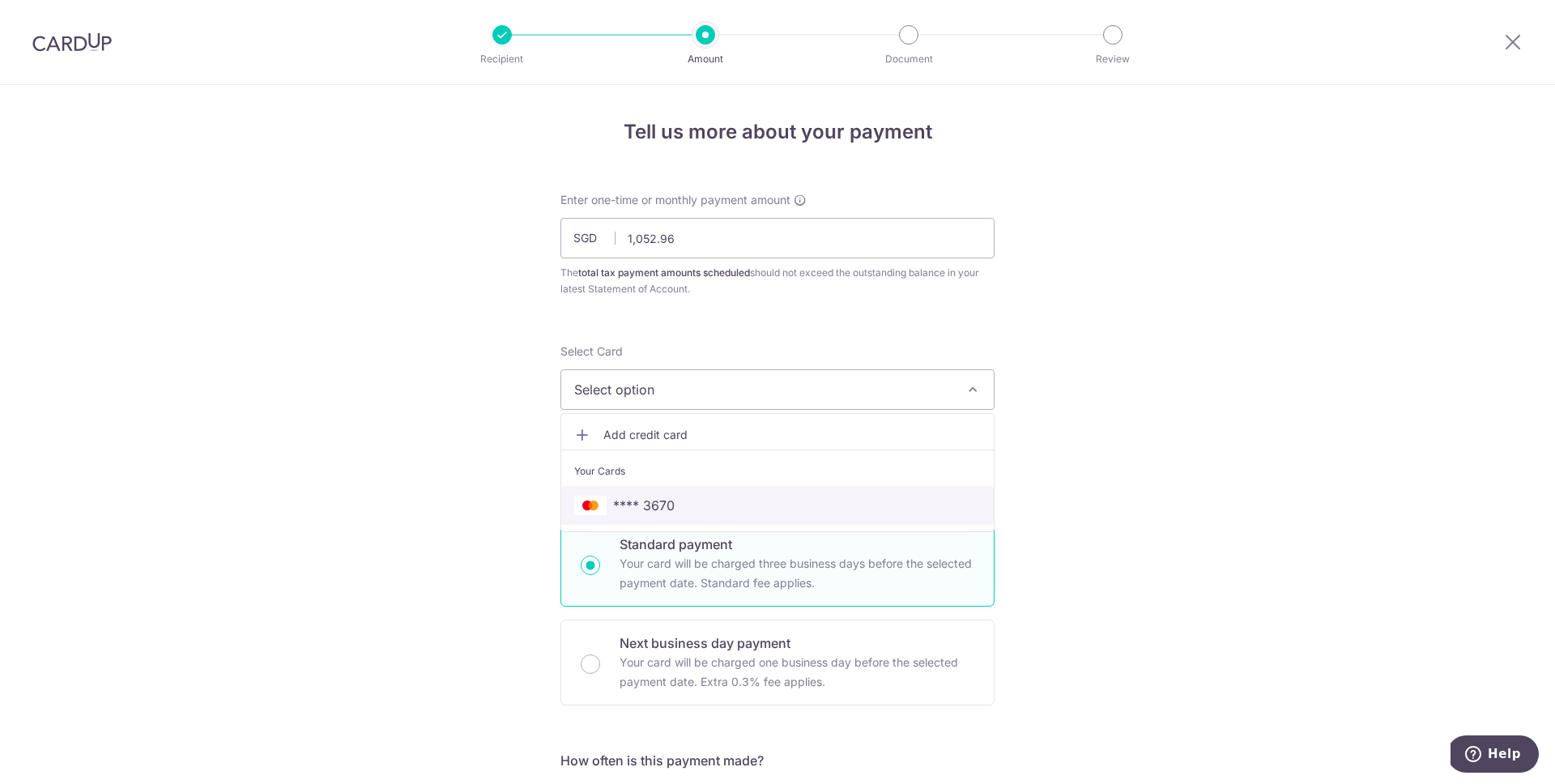
click at [728, 498] on span "**** 3670" at bounding box center [778, 505] width 406 height 20
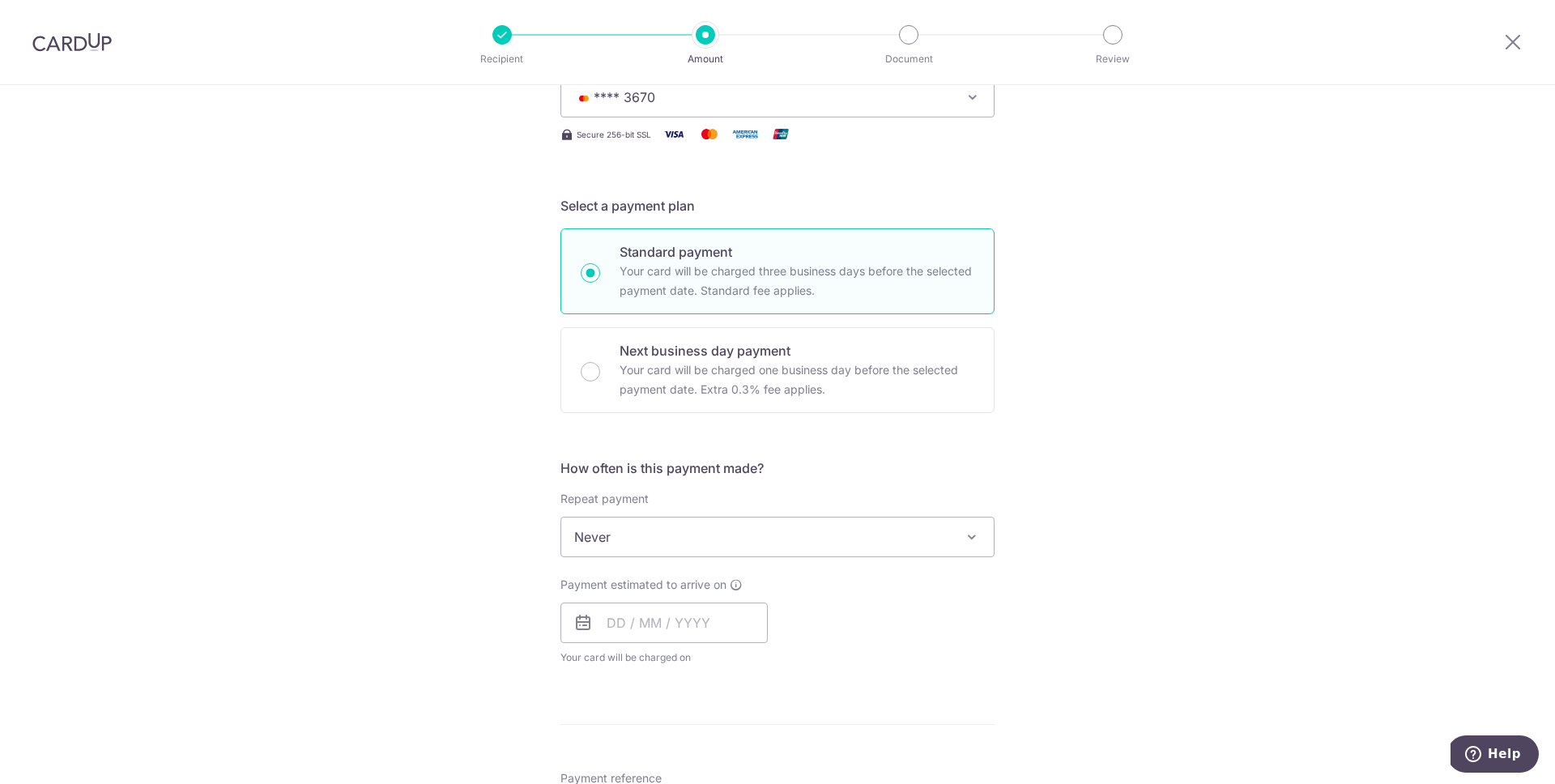
scroll to position [296, 0]
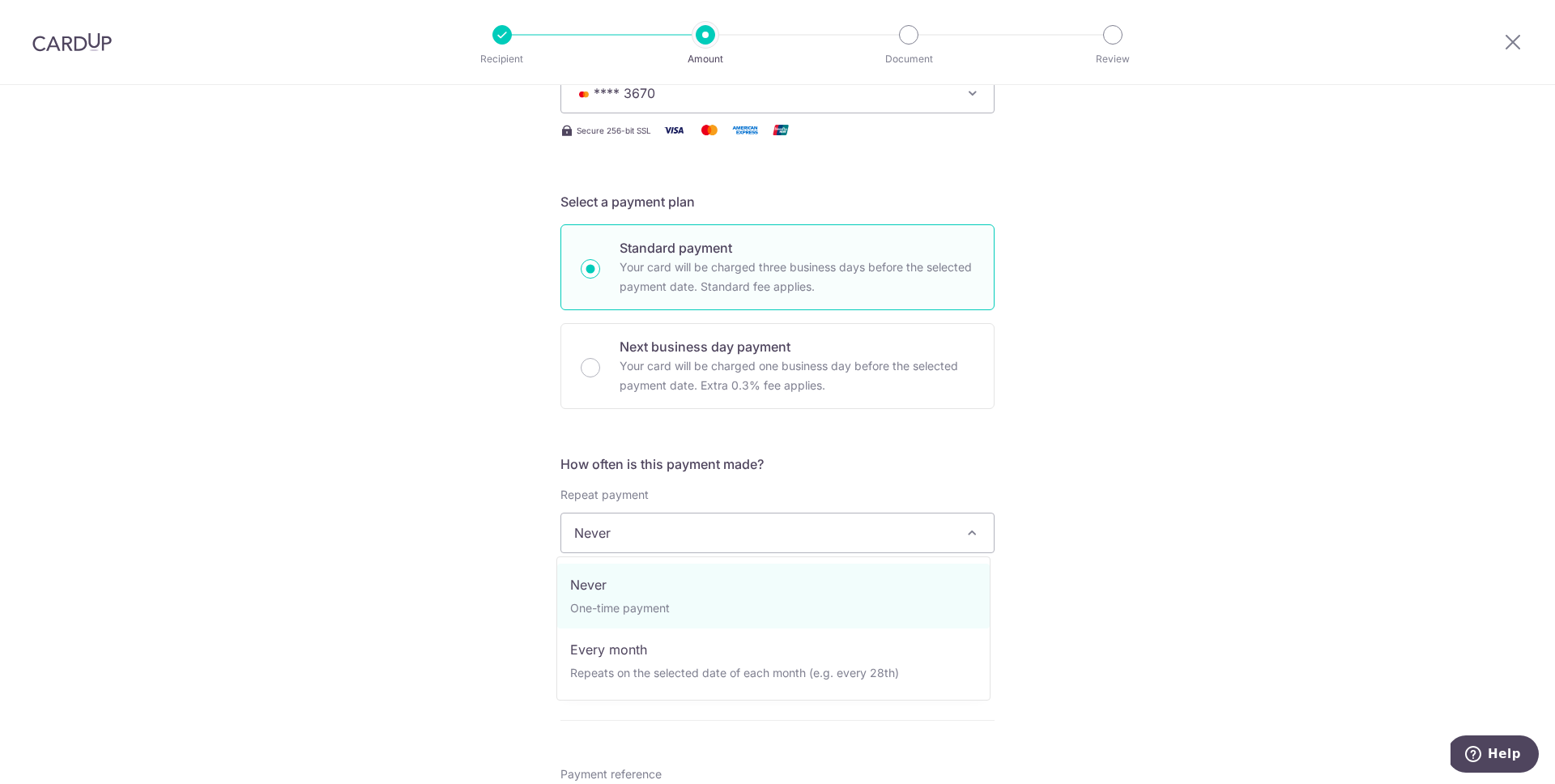
click at [673, 542] on span "Never" at bounding box center [778, 532] width 432 height 39
click at [463, 537] on div "Tell us more about your payment Enter one-time or monthly payment amount SGD 1,…" at bounding box center [778, 540] width 1555 height 1503
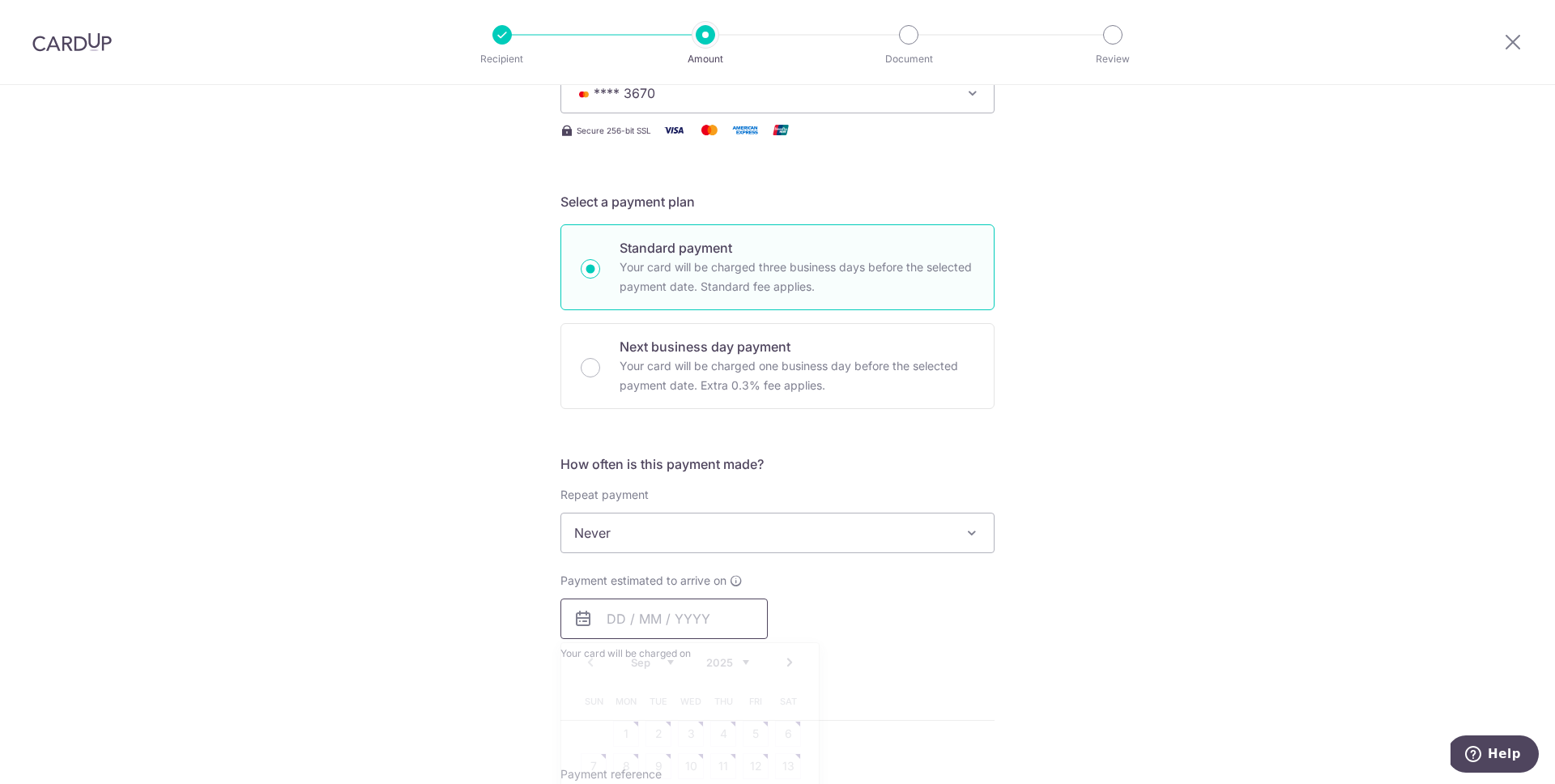
click at [617, 615] on input "text" at bounding box center [664, 618] width 208 height 40
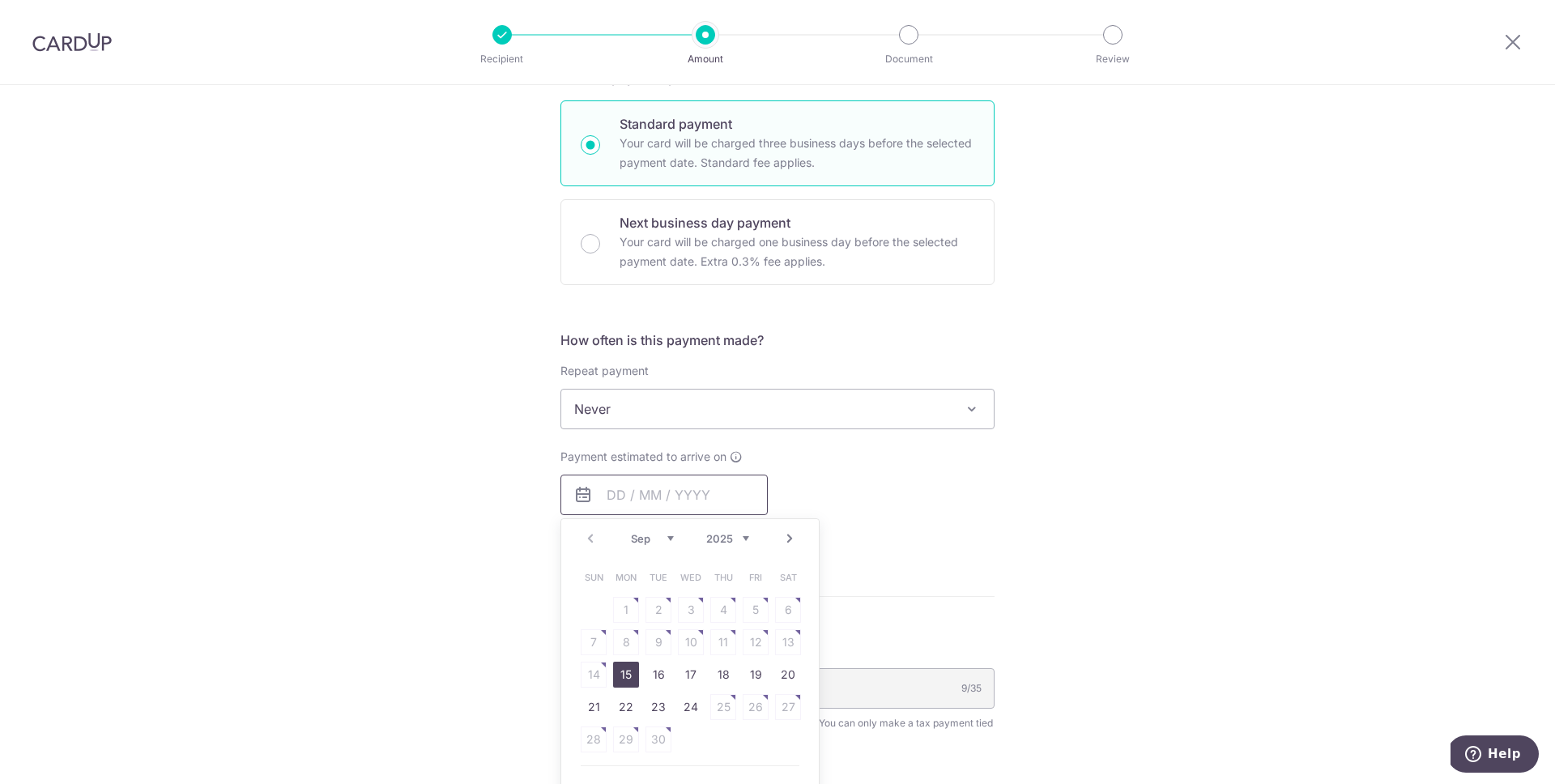
scroll to position [440, 0]
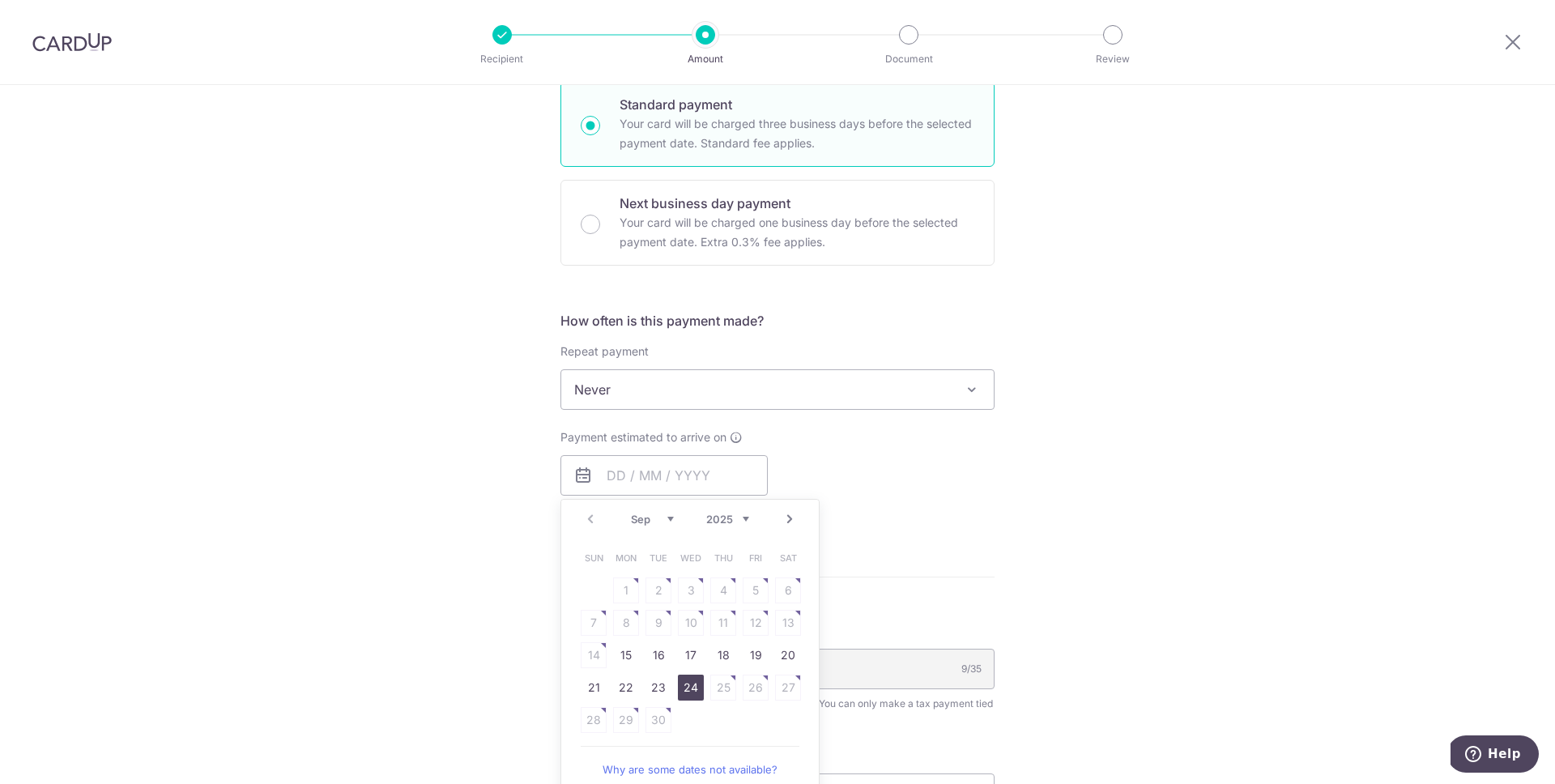
click at [691, 686] on link "24" at bounding box center [691, 688] width 26 height 26
type input "[DATE]"
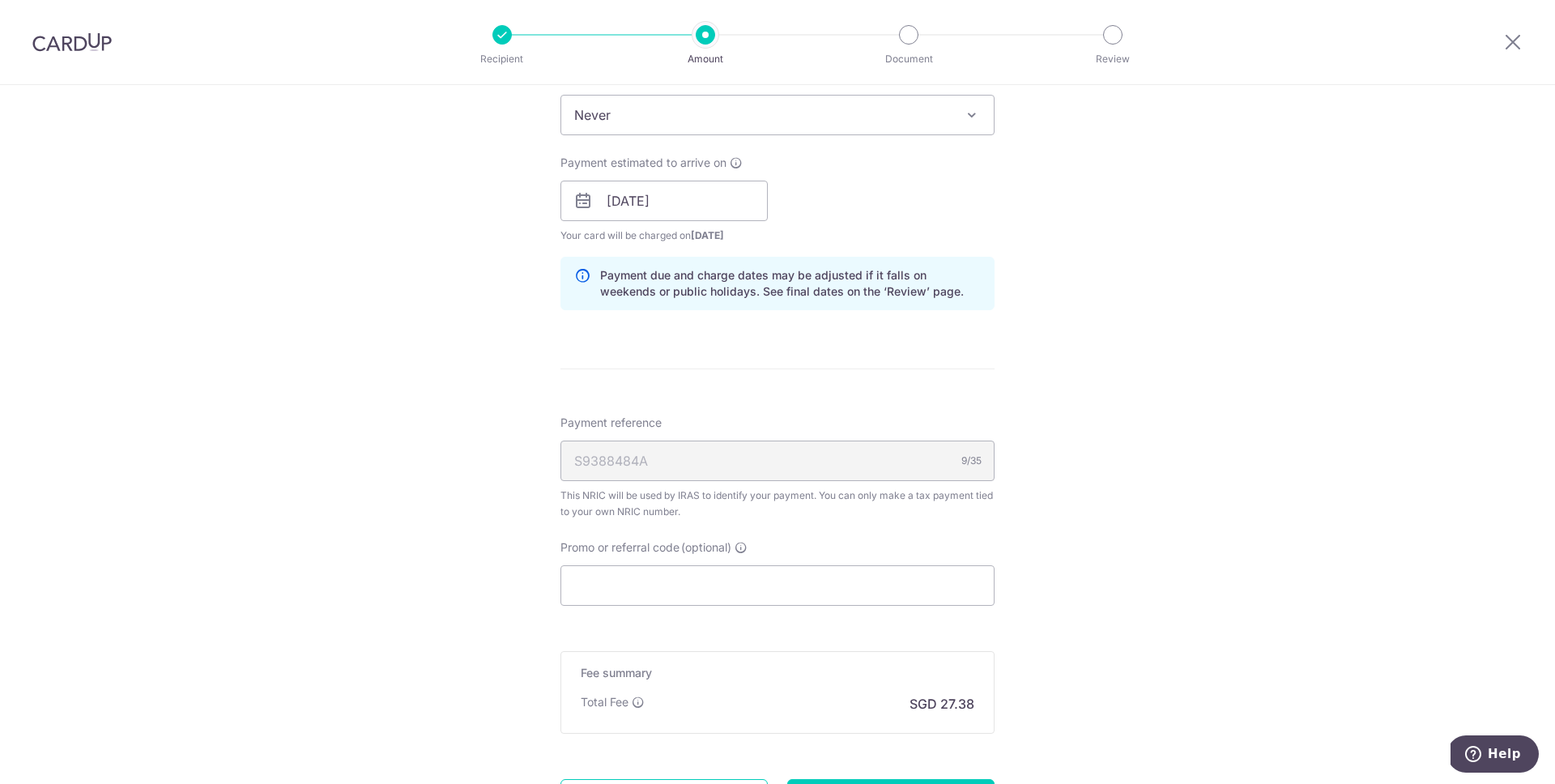
scroll to position [734, 0]
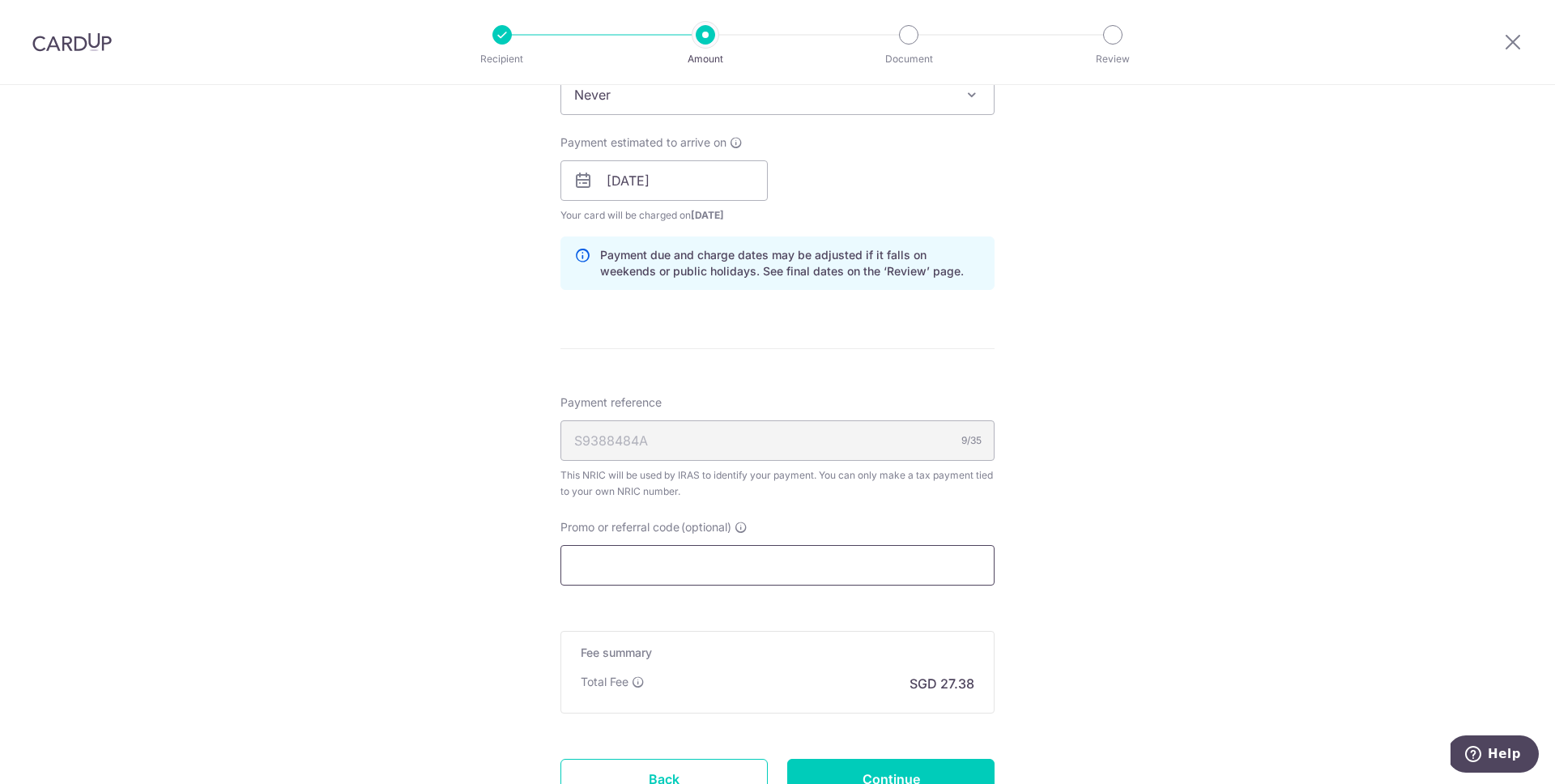
click at [745, 575] on input "Promo or referral code (optional)" at bounding box center [778, 565] width 434 height 40
paste input "MCTAX25"
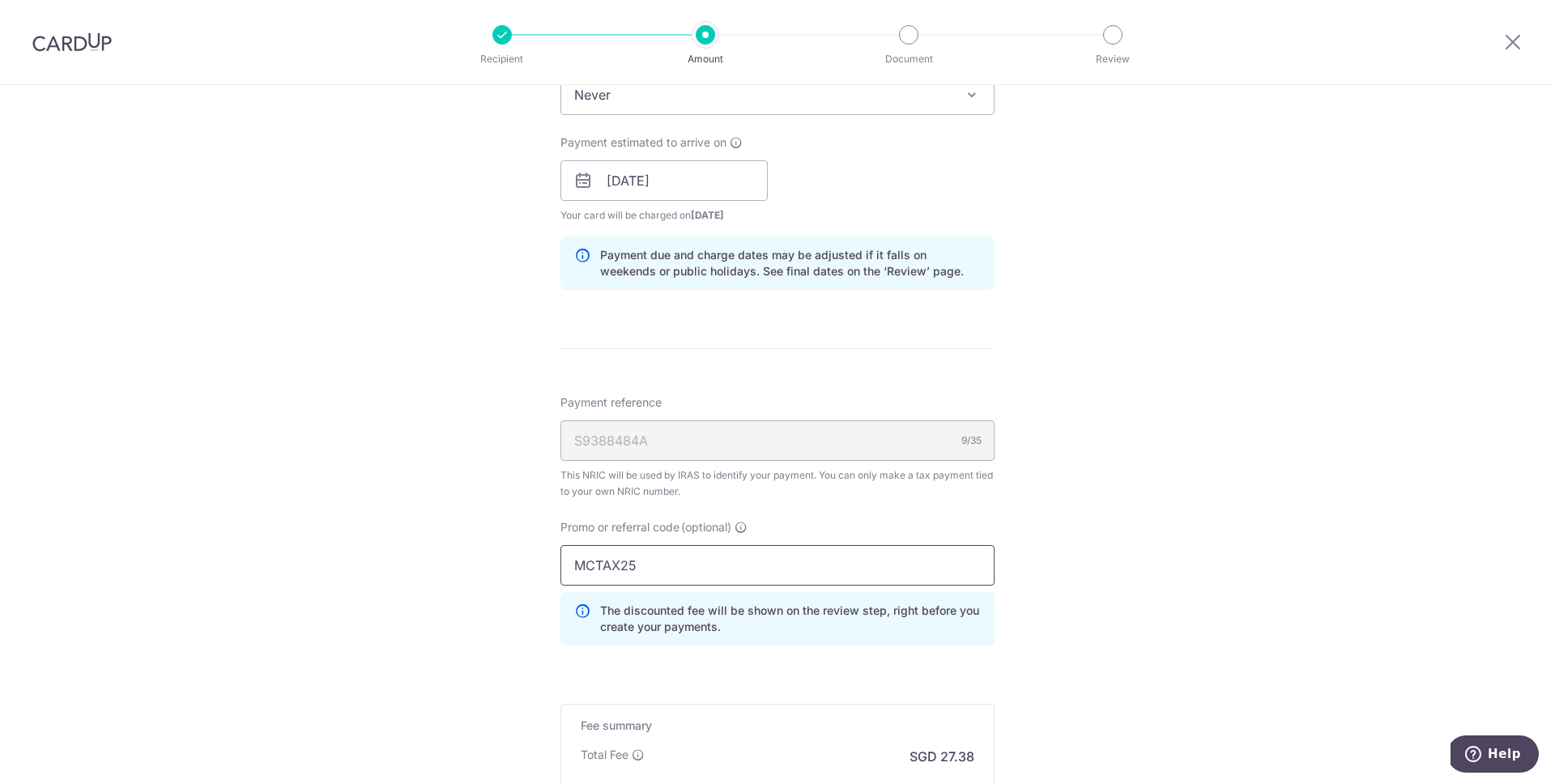
type input "MCTAX25"
click at [1063, 519] on div "Tell us more about your payment Enter one-time or monthly payment amount SGD 1,…" at bounding box center [778, 172] width 1555 height 1643
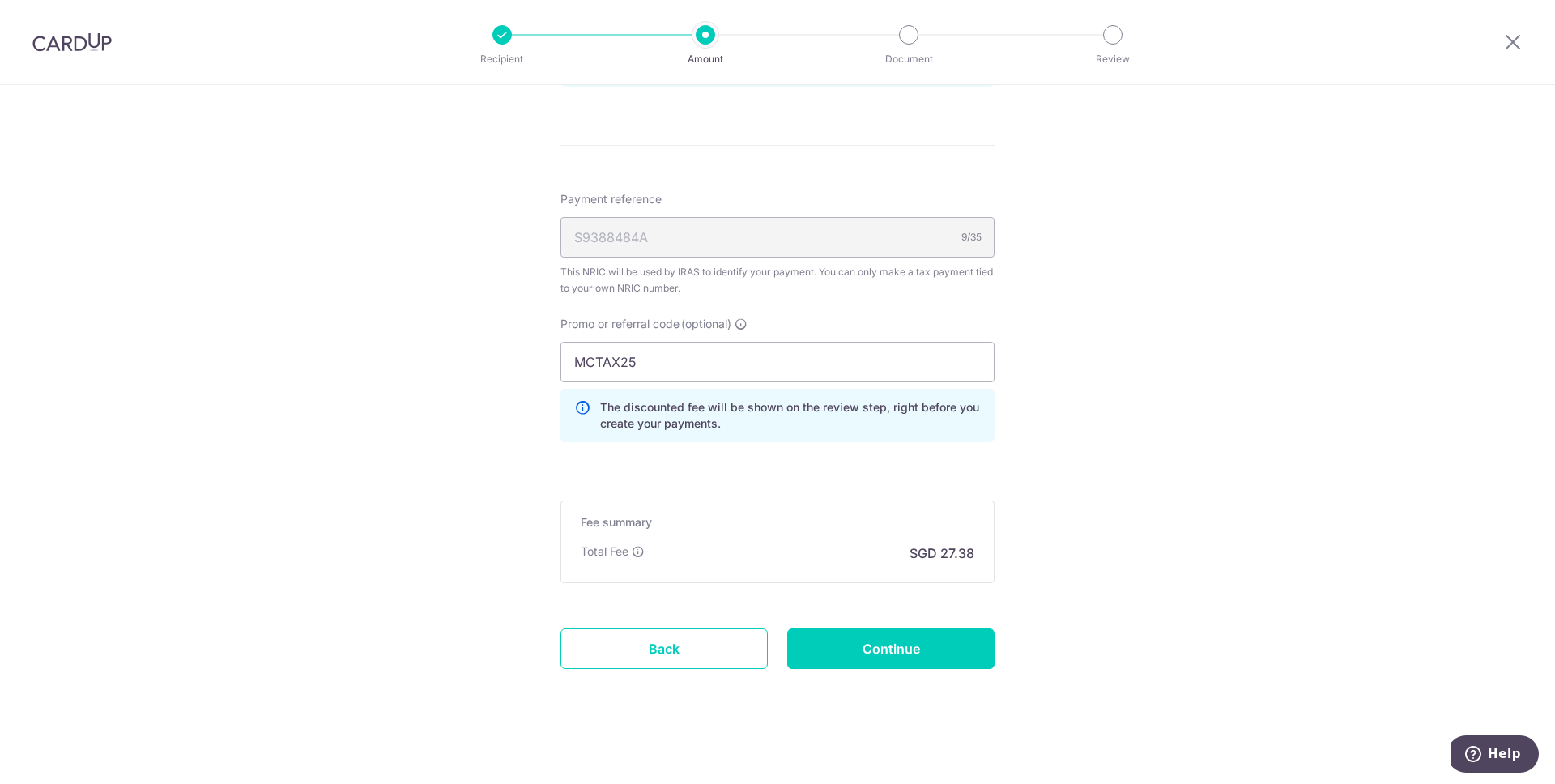
scroll to position [944, 0]
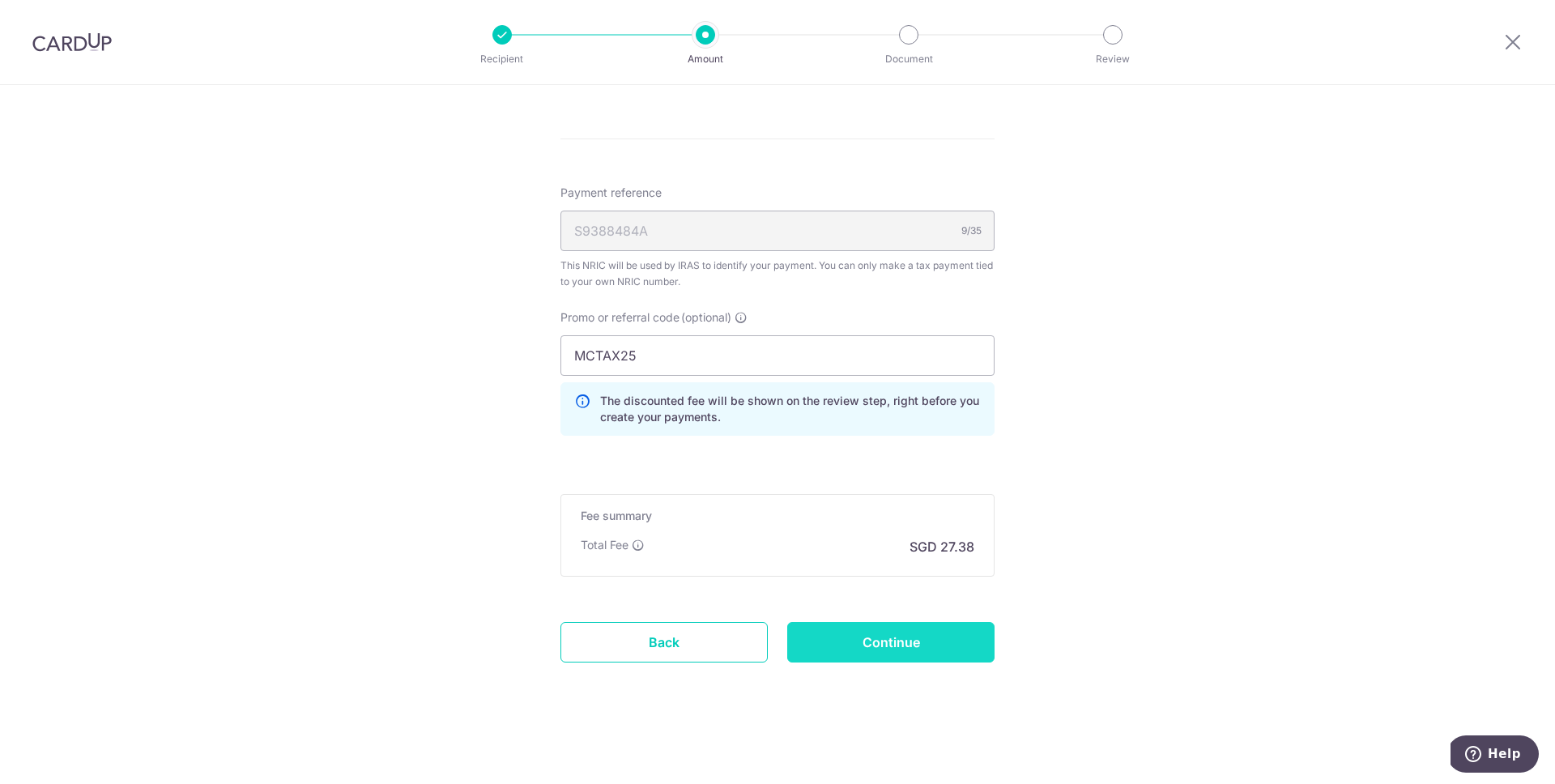
click at [910, 648] on input "Continue" at bounding box center [890, 641] width 208 height 40
type input "Create Schedule"
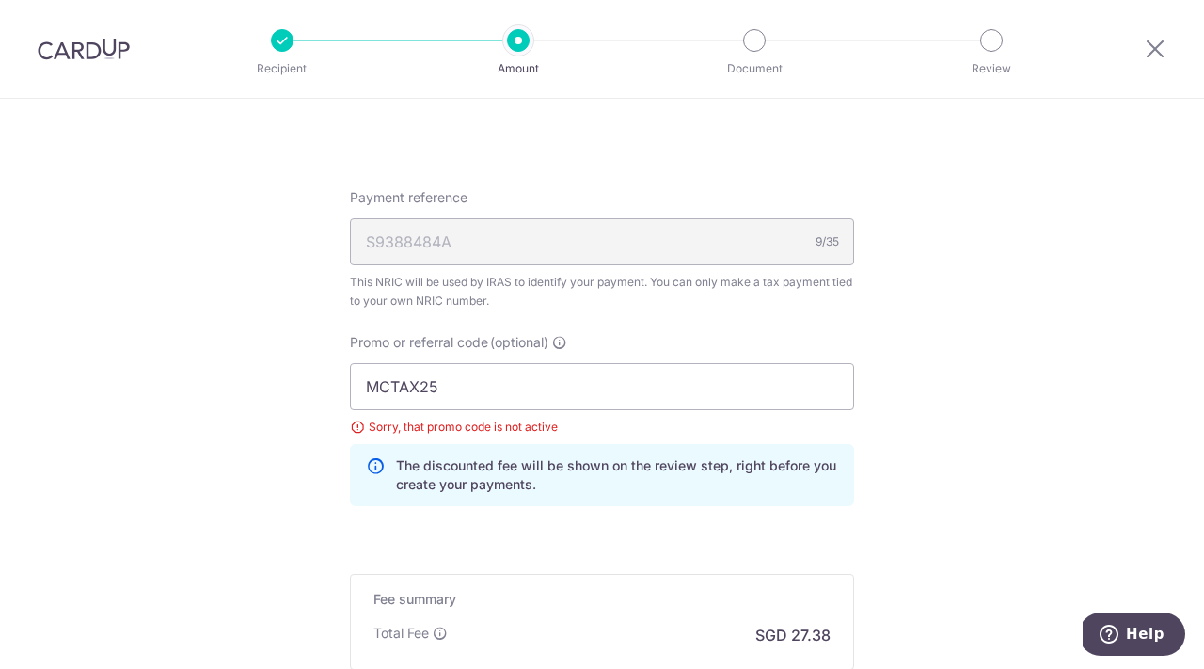
scroll to position [1123, 0]
